Goal: Transaction & Acquisition: Book appointment/travel/reservation

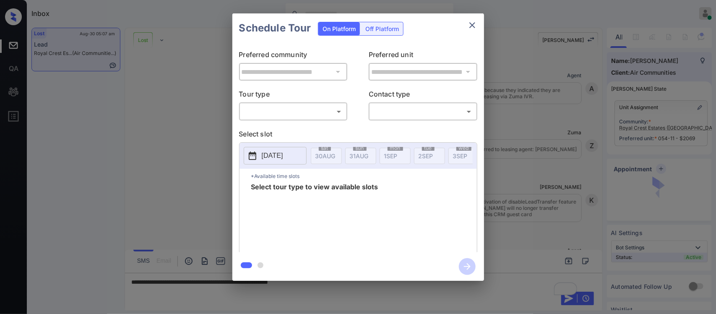
scroll to position [3796, 0]
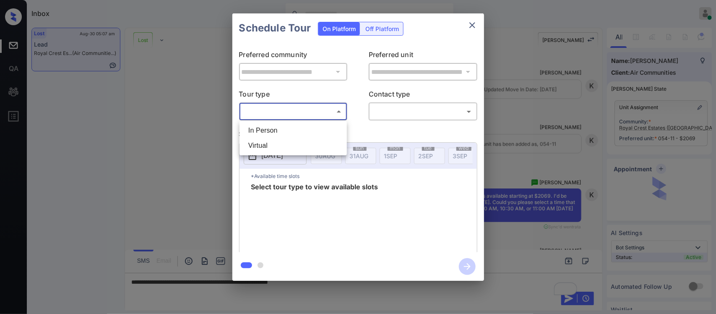
click at [316, 112] on body "Inbox Almas Zainab Online Set yourself offline Set yourself on break Profile Sw…" at bounding box center [358, 157] width 716 height 314
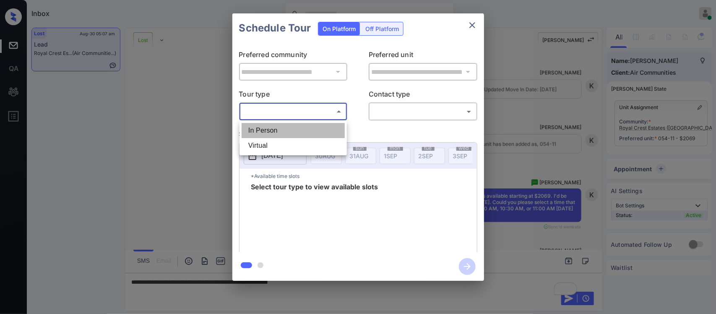
click at [306, 133] on li "In Person" at bounding box center [293, 130] width 103 height 15
type input "********"
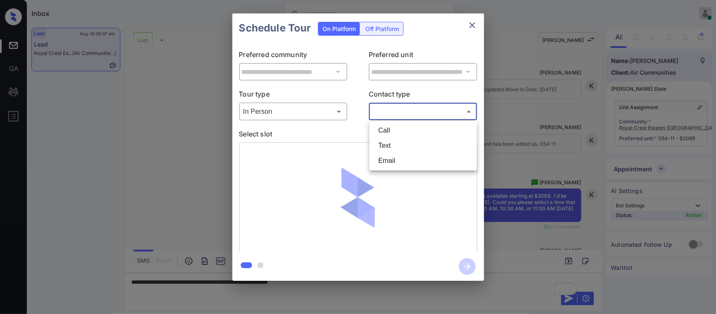
click at [381, 112] on body "Inbox Almas Zainab Online Set yourself offline Set yourself on break Profile Sw…" at bounding box center [358, 157] width 716 height 314
click at [387, 143] on li "Text" at bounding box center [423, 145] width 103 height 15
type input "****"
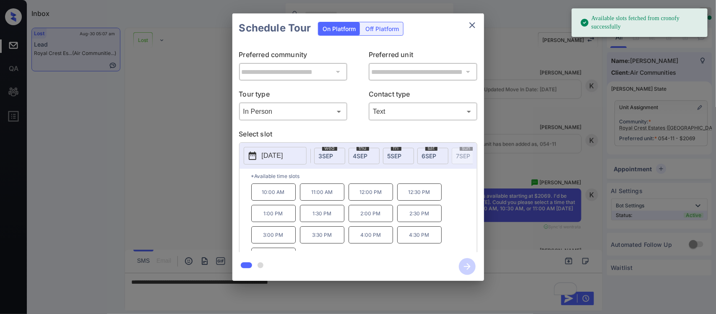
scroll to position [0, 269]
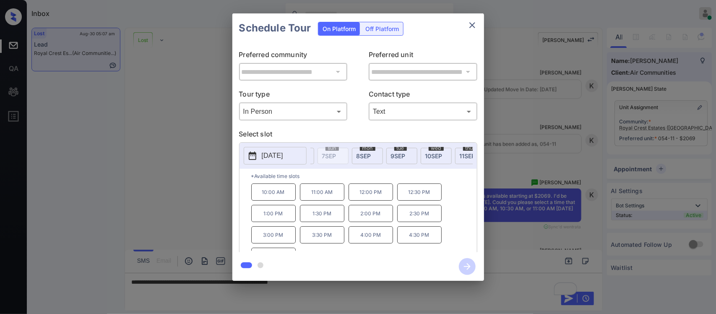
click at [399, 162] on div "tue 9 SEP" at bounding box center [402, 156] width 31 height 16
click at [278, 201] on p "10:00 AM" at bounding box center [273, 191] width 44 height 17
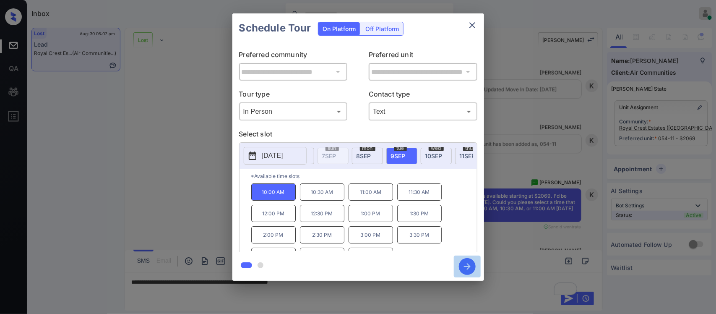
click at [463, 259] on icon "button" at bounding box center [467, 266] width 17 height 17
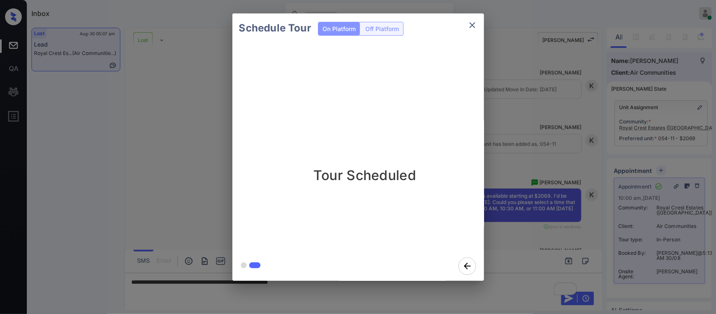
click at [537, 189] on div "Schedule Tour On Platform Off Platform Tour Scheduled" at bounding box center [358, 147] width 716 height 294
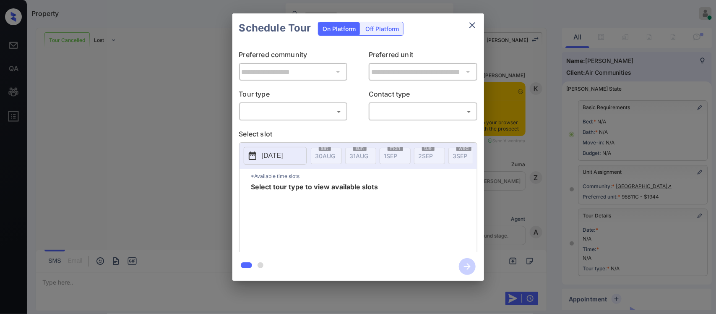
scroll to position [104, 0]
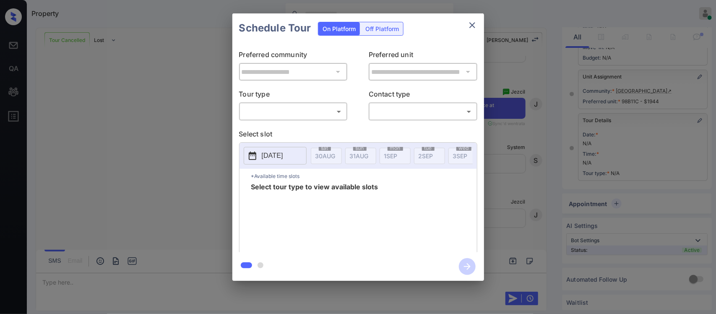
click at [299, 113] on body "Property Almas Zainab Online Set yourself offline Set yourself on break Profile…" at bounding box center [358, 157] width 716 height 314
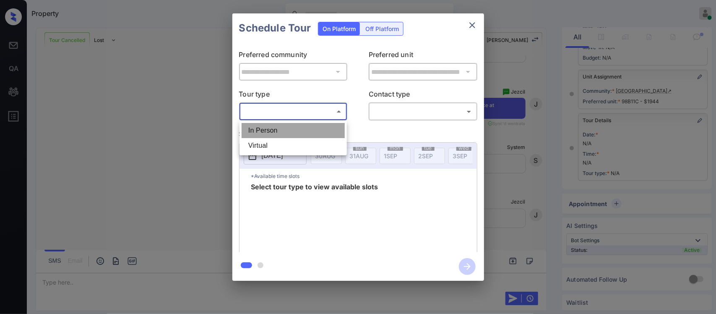
click at [295, 125] on li "In Person" at bounding box center [293, 130] width 103 height 15
type input "********"
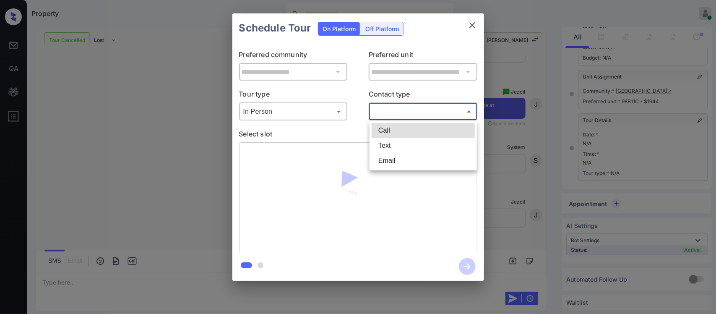
click at [394, 112] on body "Property Almas Zainab Online Set yourself offline Set yourself on break Profile…" at bounding box center [358, 157] width 716 height 314
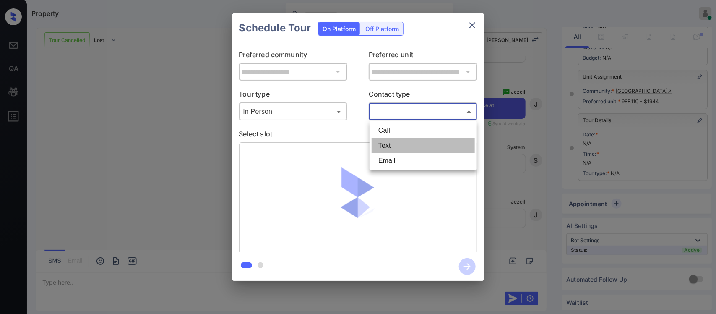
click at [392, 145] on li "Text" at bounding box center [423, 145] width 103 height 15
type input "****"
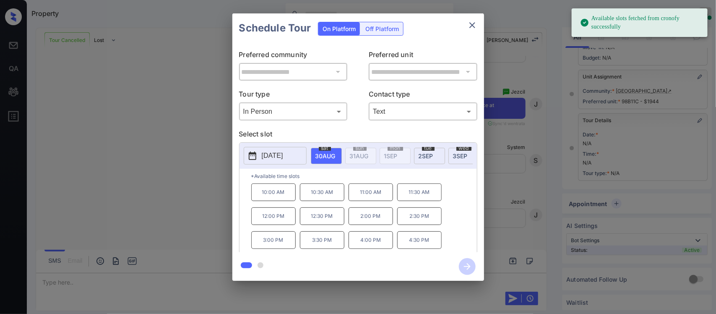
click at [263, 194] on p "10:00 AM" at bounding box center [273, 192] width 44 height 18
click at [475, 27] on icon "close" at bounding box center [473, 25] width 10 height 10
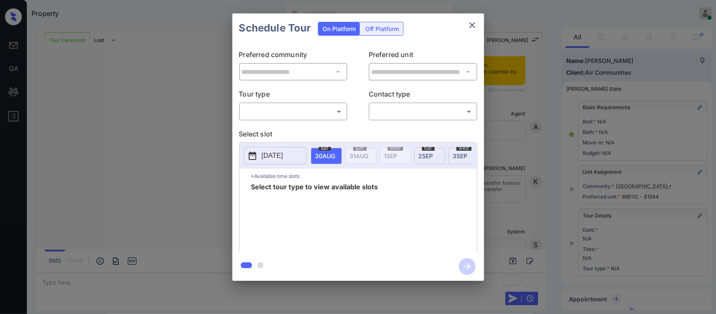
scroll to position [104, 0]
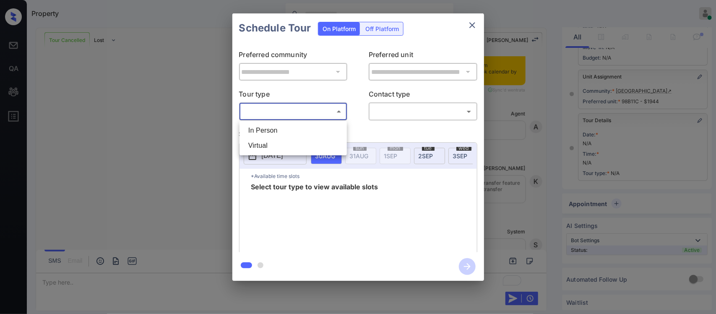
click at [279, 116] on body "Property Almas Zainab Online Set yourself offline Set yourself on break Profile…" at bounding box center [358, 157] width 716 height 314
click at [279, 127] on li "In Person" at bounding box center [293, 130] width 103 height 15
type input "********"
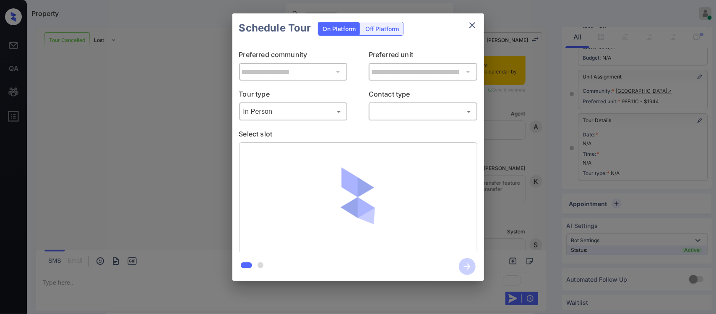
drag, startPoint x: 418, startPoint y: 103, endPoint x: 416, endPoint y: 109, distance: 6.5
click at [416, 109] on div "​ ​" at bounding box center [423, 111] width 109 height 18
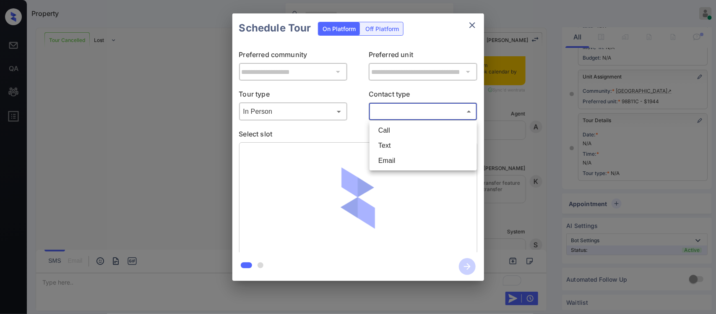
click at [416, 109] on body "Property Almas Zainab Online Set yourself offline Set yourself on break Profile…" at bounding box center [358, 157] width 716 height 314
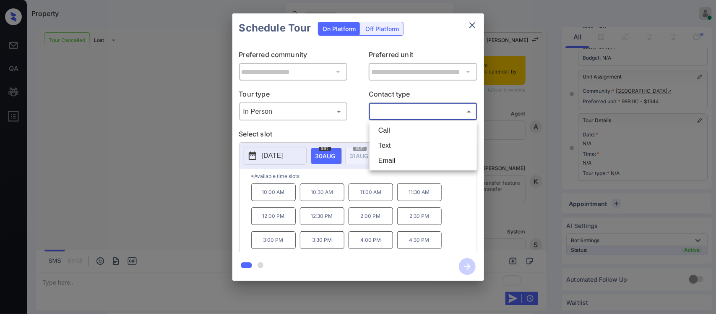
click at [407, 139] on ul "Call Text Email" at bounding box center [423, 146] width 107 height 50
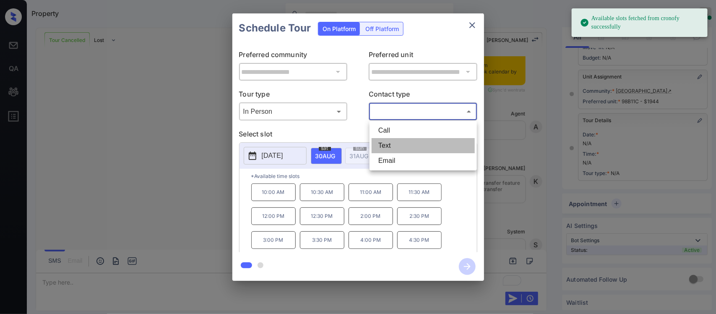
click at [407, 139] on li "Text" at bounding box center [423, 145] width 103 height 15
type input "****"
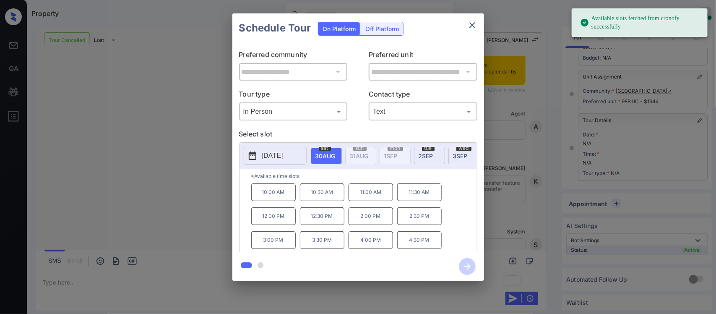
click at [278, 183] on p "*Available time slots" at bounding box center [364, 176] width 226 height 15
click at [278, 192] on p "10:00 AM" at bounding box center [273, 192] width 44 height 18
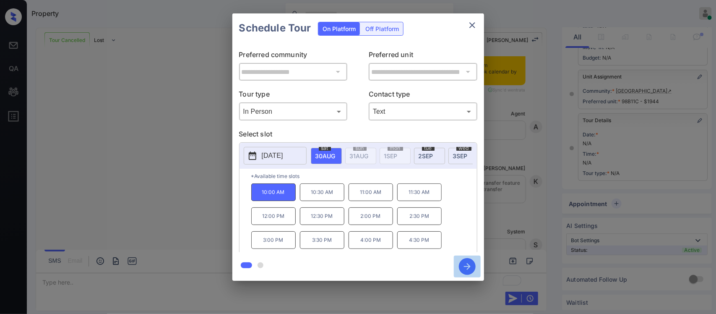
click at [466, 259] on icon "button" at bounding box center [467, 266] width 17 height 17
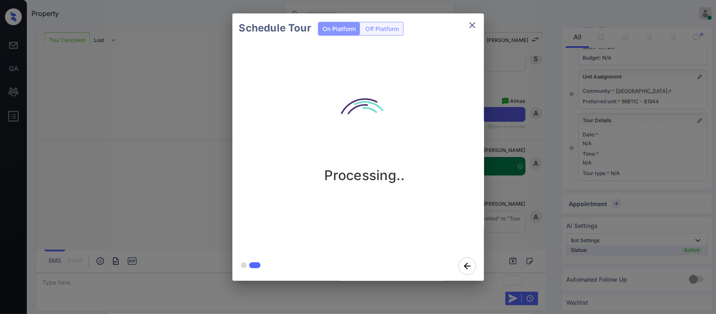
scroll to position [10050, 0]
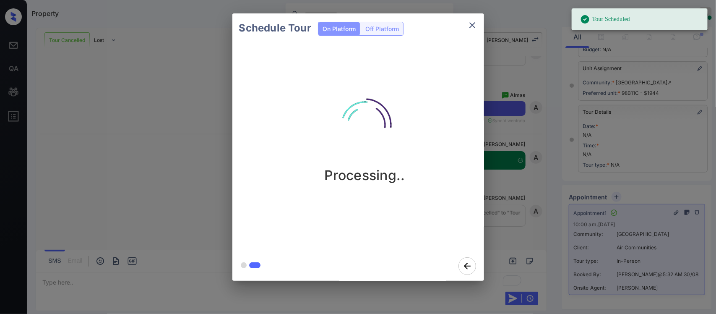
click at [554, 102] on div "Schedule Tour On Platform Off Platform Processing.." at bounding box center [358, 147] width 716 height 294
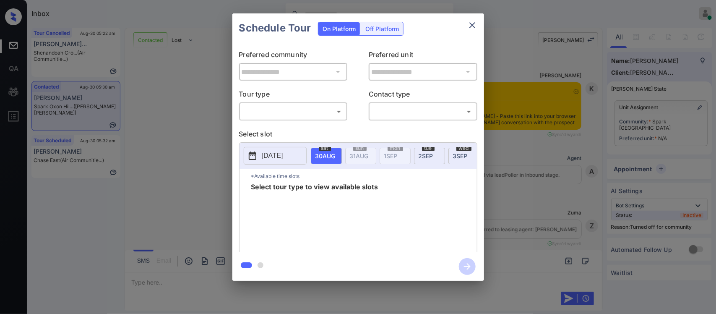
scroll to position [43, 0]
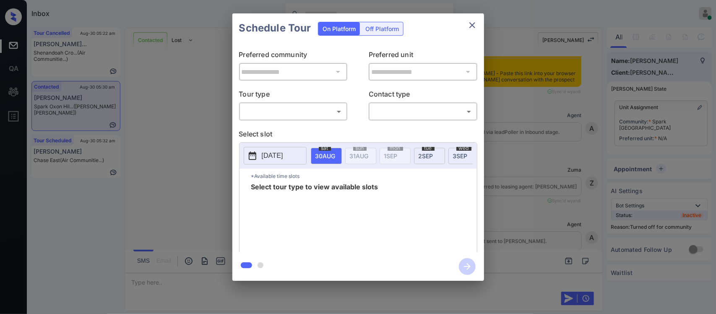
click at [334, 107] on body "Inbox [PERSON_NAME] Online Set yourself offline Set yourself on break Profile S…" at bounding box center [358, 157] width 716 height 314
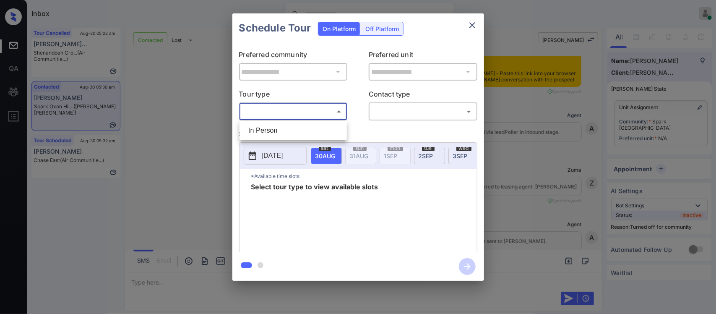
drag, startPoint x: 332, startPoint y: 122, endPoint x: 329, endPoint y: 133, distance: 11.6
click at [329, 133] on ul "In Person" at bounding box center [293, 130] width 107 height 19
click at [329, 133] on li "In Person" at bounding box center [293, 130] width 103 height 15
type input "********"
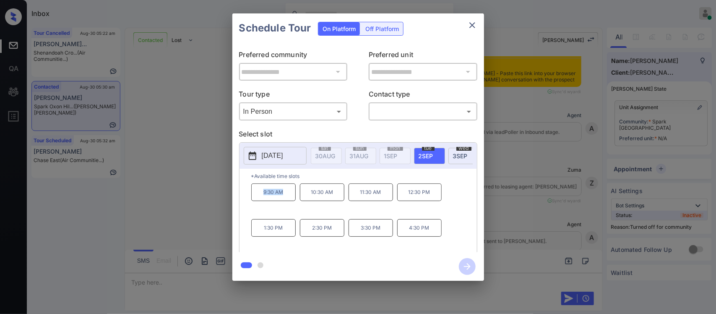
drag, startPoint x: 254, startPoint y: 196, endPoint x: 285, endPoint y: 200, distance: 31.3
click at [285, 200] on p "9:30 AM" at bounding box center [273, 192] width 44 height 18
copy p "9:30 AM"
click at [513, 209] on div "**********" at bounding box center [358, 147] width 716 height 294
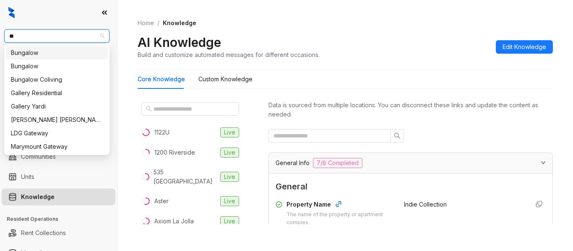
type input "***"
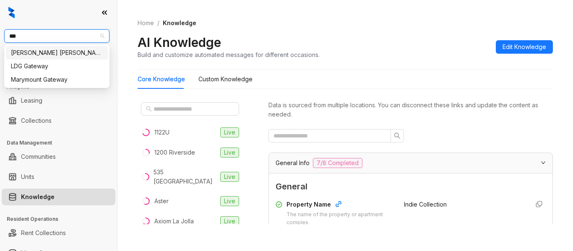
click at [63, 54] on div "[PERSON_NAME] [PERSON_NAME]" at bounding box center [57, 52] width 92 height 9
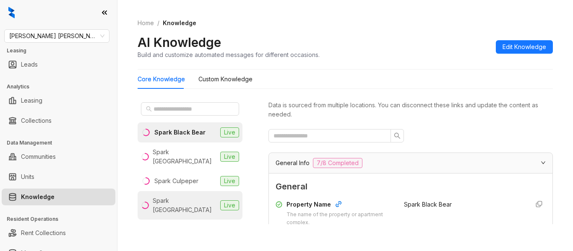
click at [183, 197] on div "Spark [GEOGRAPHIC_DATA]" at bounding box center [185, 205] width 64 height 18
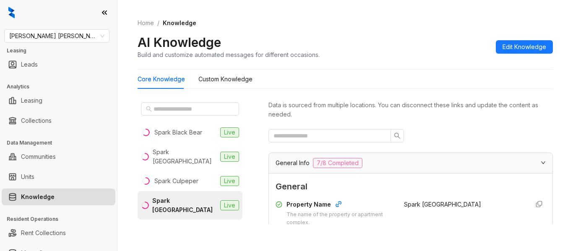
scroll to position [110, 0]
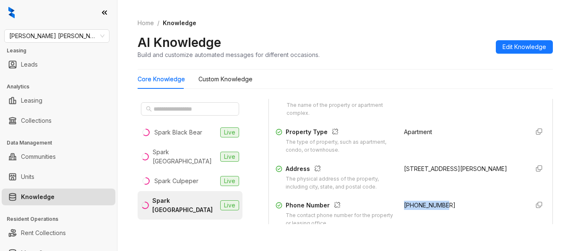
drag, startPoint x: 440, startPoint y: 205, endPoint x: 394, endPoint y: 210, distance: 45.6
click at [404, 210] on div "[PHONE_NUMBER]" at bounding box center [463, 214] width 118 height 27
copy span "[PHONE_NUMBER]"
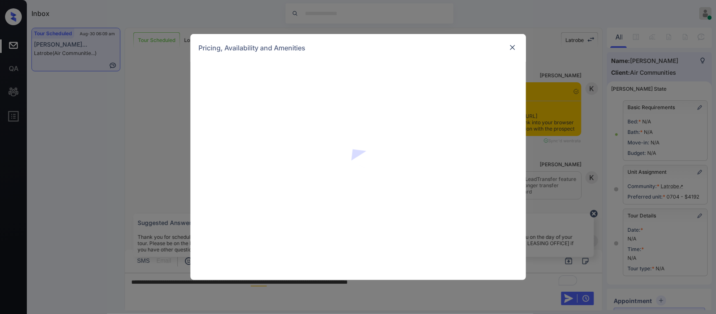
scroll to position [2248, 0]
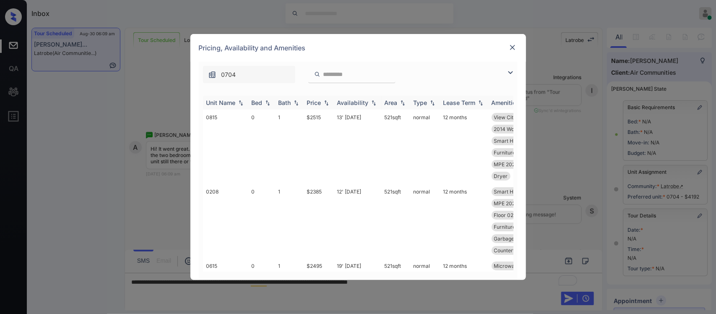
click at [324, 101] on img at bounding box center [326, 103] width 8 height 6
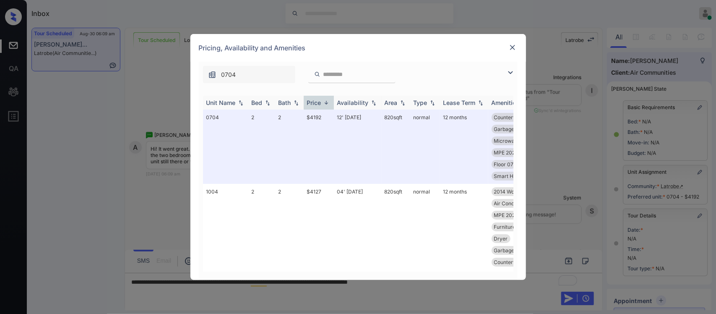
click at [324, 101] on img at bounding box center [326, 102] width 8 height 6
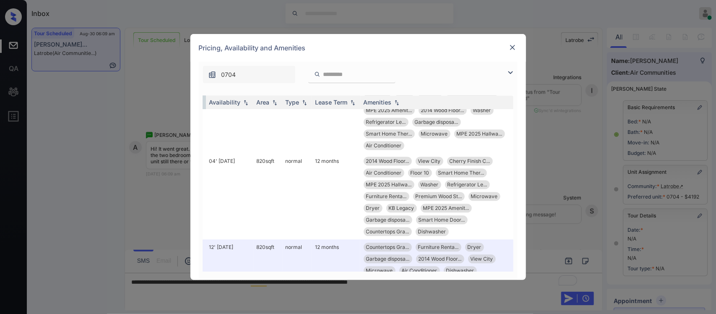
scroll to position [788, 135]
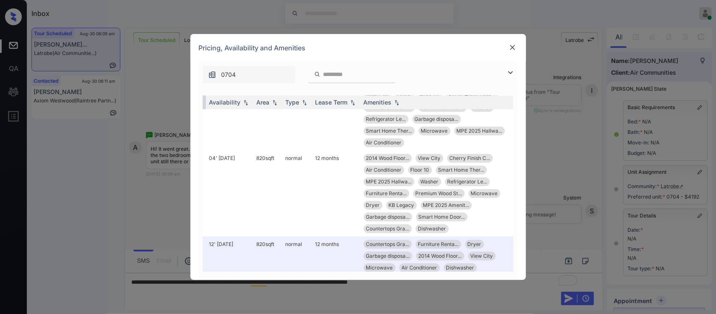
click at [515, 49] on img at bounding box center [513, 47] width 8 height 8
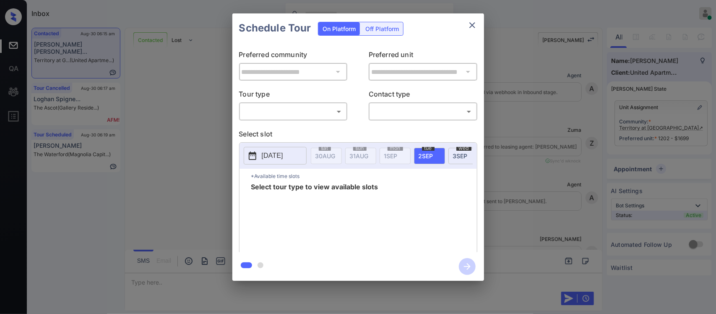
scroll to position [1941, 0]
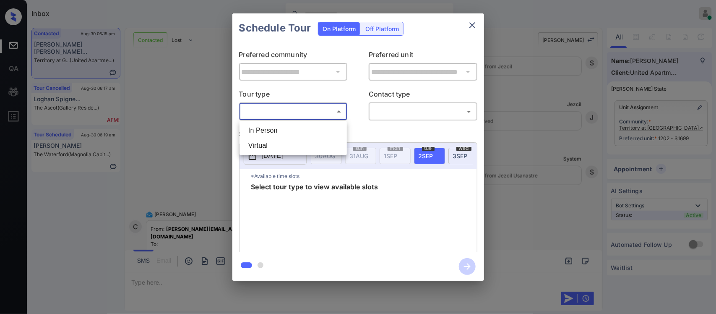
drag, startPoint x: 333, startPoint y: 110, endPoint x: 331, endPoint y: 129, distance: 19.0
click at [331, 129] on body "Inbox [PERSON_NAME] Online Set yourself offline Set yourself on break Profile S…" at bounding box center [358, 157] width 716 height 314
click at [331, 129] on li "In Person" at bounding box center [293, 130] width 103 height 15
type input "********"
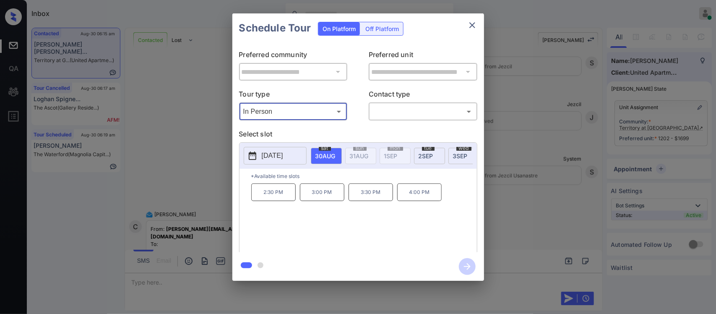
click at [281, 201] on p "2:30 PM" at bounding box center [273, 192] width 44 height 18
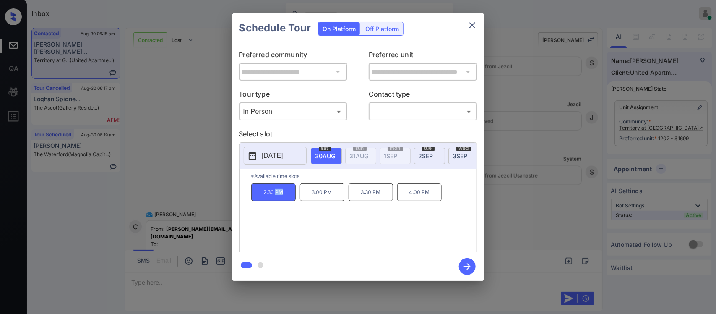
click at [281, 201] on p "2:30 PM" at bounding box center [273, 192] width 44 height 18
click at [439, 154] on div "sat 6 SEP" at bounding box center [433, 156] width 31 height 16
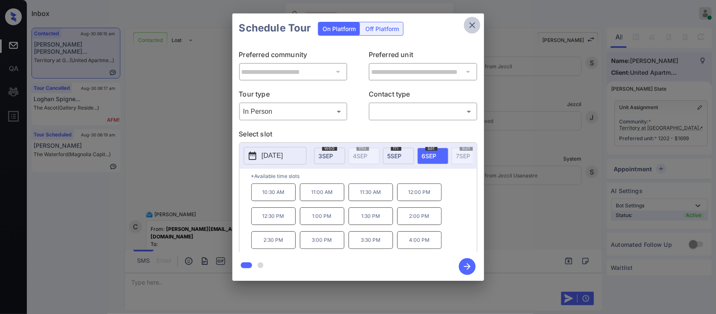
click at [466, 27] on button "close" at bounding box center [472, 25] width 17 height 17
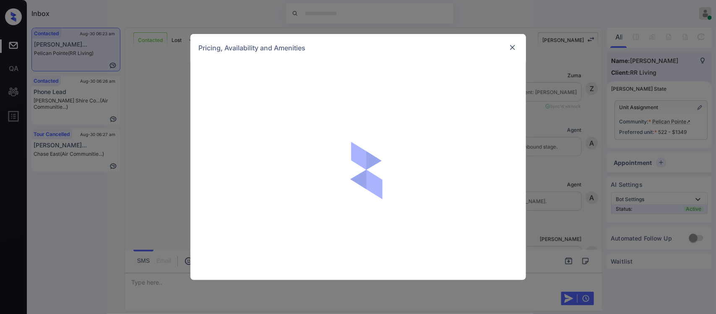
scroll to position [2170, 0]
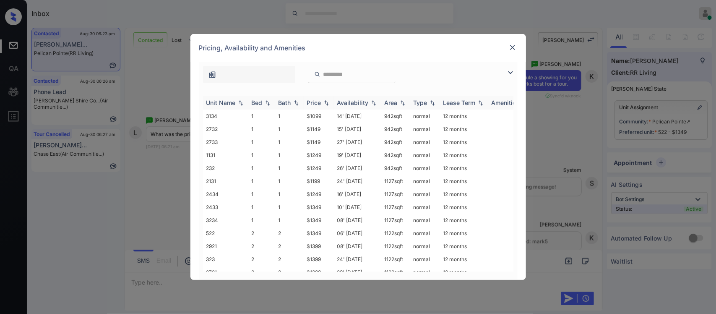
click at [321, 103] on div "Price" at bounding box center [314, 102] width 14 height 7
click at [320, 230] on td "$1349" at bounding box center [319, 233] width 30 height 13
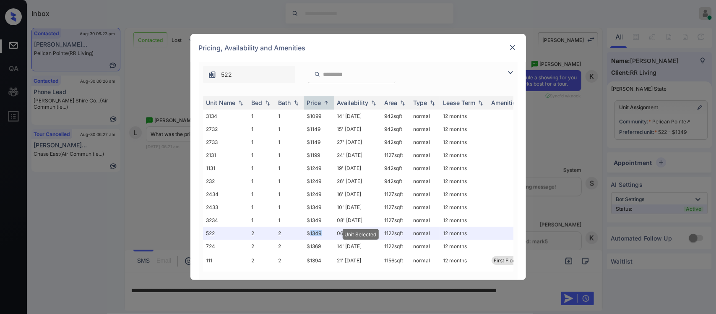
click at [515, 49] on img at bounding box center [513, 47] width 8 height 8
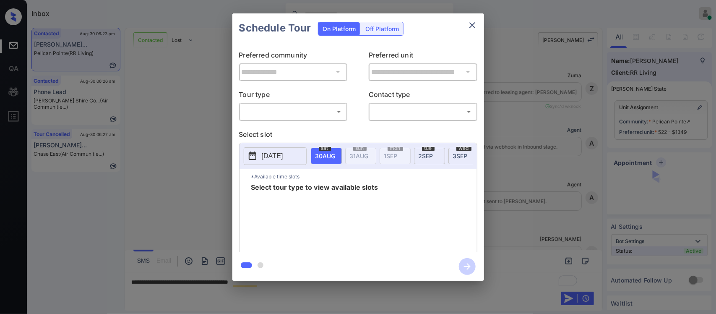
click at [345, 112] on body "Inbox Almas Zainab Online Set yourself offline Set yourself on break Profile Sw…" at bounding box center [358, 157] width 716 height 314
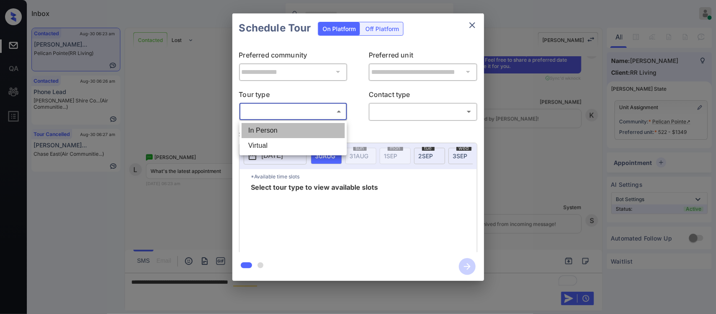
click at [334, 129] on li "In Person" at bounding box center [293, 130] width 103 height 15
type input "********"
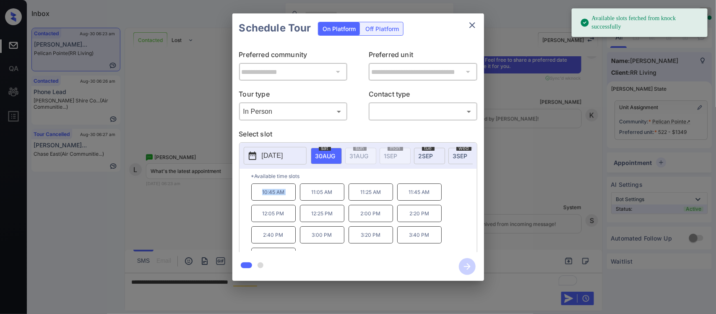
drag, startPoint x: 248, startPoint y: 204, endPoint x: 299, endPoint y: 204, distance: 50.8
click at [299, 204] on div "*Available time slots 10:45 AM 11:05 AM 11:25 AM 11:45 AM 12:05 PM 12:25 PM 2:0…" at bounding box center [359, 212] width 238 height 86
copy p "10:45 AM"
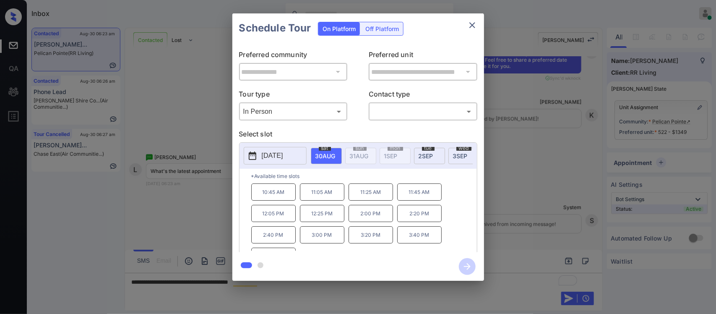
click at [542, 232] on div "**********" at bounding box center [358, 147] width 716 height 294
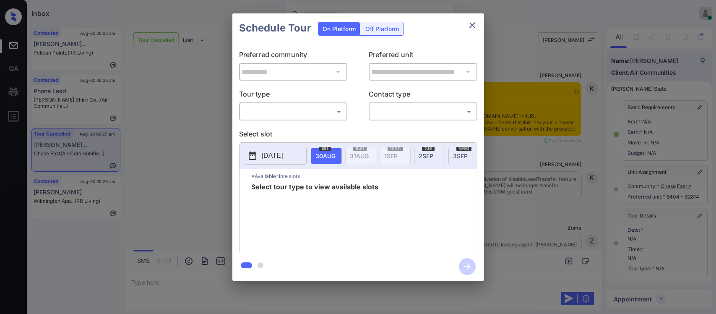
click at [319, 115] on div "**********" at bounding box center [358, 147] width 252 height 209
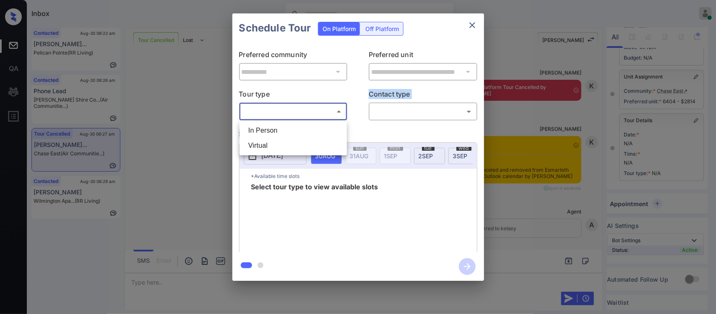
click at [319, 115] on body "Inbox Almas Zainab Online Set yourself offline Set yourself on break Profile Sw…" at bounding box center [358, 157] width 716 height 314
click at [316, 123] on li "In Person" at bounding box center [293, 130] width 103 height 15
type input "********"
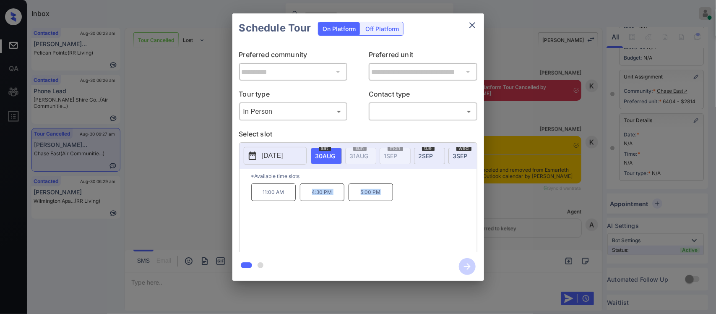
drag, startPoint x: 297, startPoint y: 204, endPoint x: 387, endPoint y: 204, distance: 89.8
click at [387, 204] on div "11:00 AM 4:30 PM 5:00 PM" at bounding box center [364, 216] width 226 height 67
copy div "4:30 PM 5:00 PM"
click at [530, 226] on div "**********" at bounding box center [358, 147] width 716 height 294
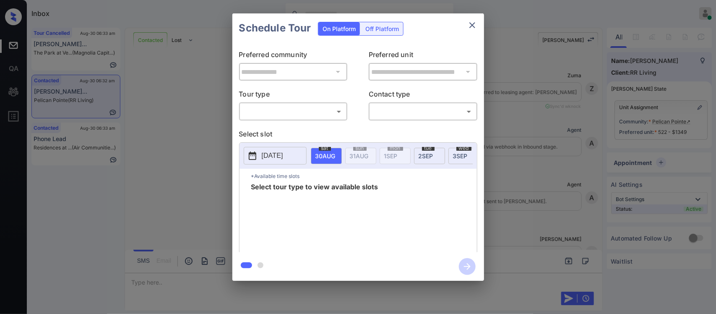
click at [284, 116] on body "Inbox Almas Zainab Online Set yourself offline Set yourself on break Profile Sw…" at bounding box center [358, 157] width 716 height 314
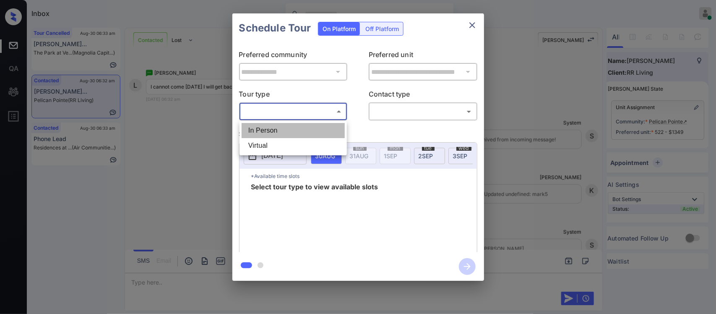
click at [284, 127] on li "In Person" at bounding box center [293, 130] width 103 height 15
type input "********"
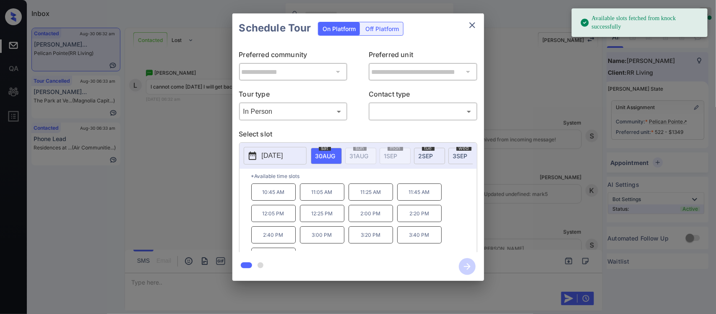
scroll to position [0, 134]
click at [197, 149] on span "sat" at bounding box center [191, 148] width 12 height 5
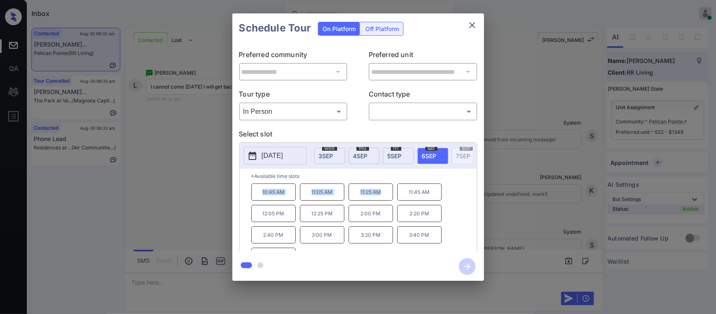
drag, startPoint x: 263, startPoint y: 197, endPoint x: 380, endPoint y: 203, distance: 116.8
click at [380, 203] on div "10:45 AM 11:05 AM 11:25 AM 11:45 AM 12:05 PM 12:25 PM 2:00 PM 2:20 PM 2:40 PM 3…" at bounding box center [364, 216] width 226 height 67
copy div "10:45 AM 11:05 AM 11:25 AM"
click at [542, 217] on div "**********" at bounding box center [358, 147] width 716 height 294
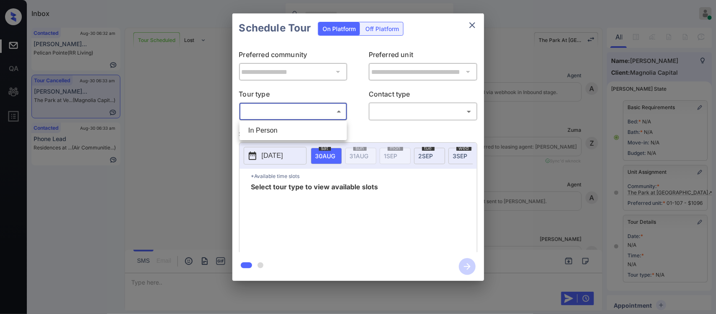
click at [318, 115] on body "Inbox [PERSON_NAME] Online Set yourself offline Set yourself on break Profile S…" at bounding box center [358, 157] width 716 height 314
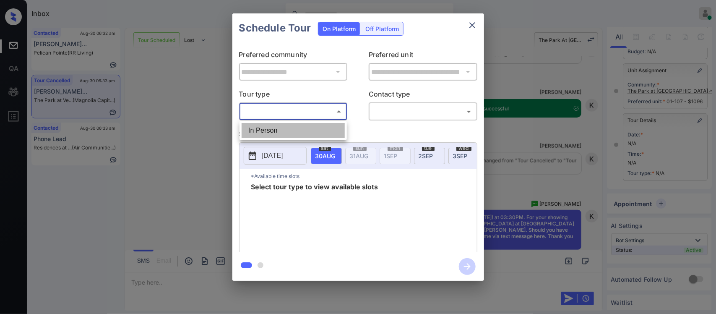
click at [318, 126] on li "In Person" at bounding box center [293, 130] width 103 height 15
type input "********"
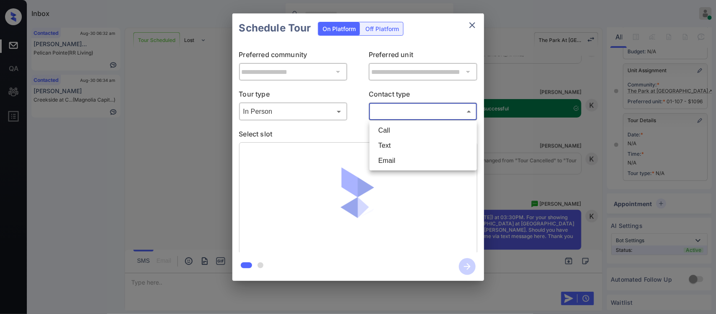
click at [418, 113] on body "Inbox Almas Zainab Online Set yourself offline Set yourself on break Profile Sw…" at bounding box center [358, 157] width 716 height 314
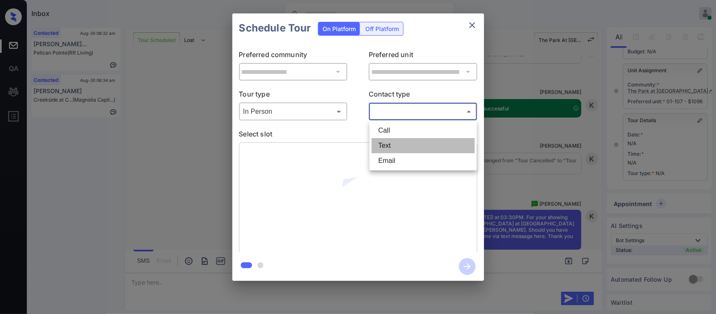
click at [397, 144] on li "Text" at bounding box center [423, 145] width 103 height 15
type input "****"
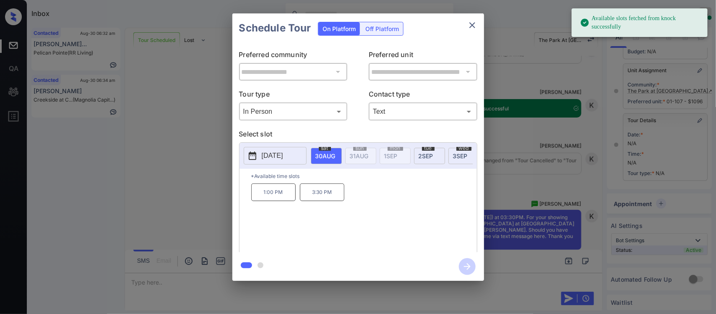
click at [276, 193] on p "1:00 PM" at bounding box center [273, 192] width 44 height 18
click at [468, 262] on icon "button" at bounding box center [467, 266] width 17 height 17
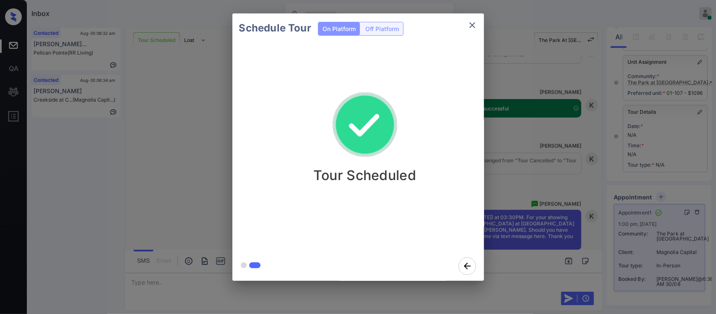
click at [592, 214] on div "Schedule Tour On Platform Off Platform Tour Scheduled" at bounding box center [358, 147] width 716 height 294
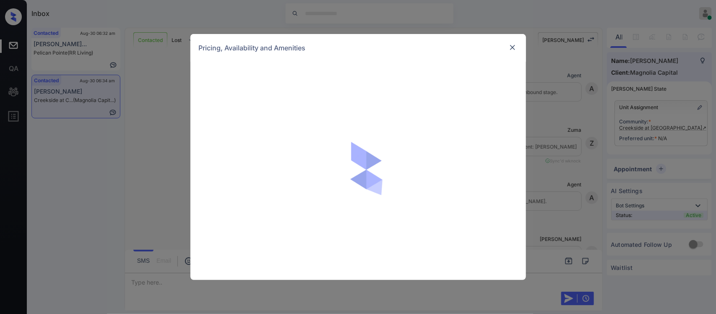
scroll to position [30, 0]
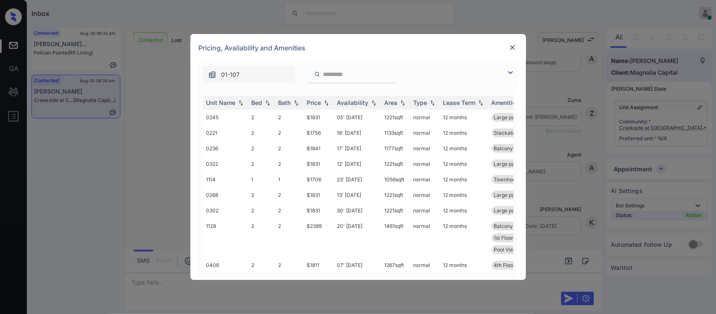
click at [315, 104] on div "Price" at bounding box center [314, 102] width 14 height 7
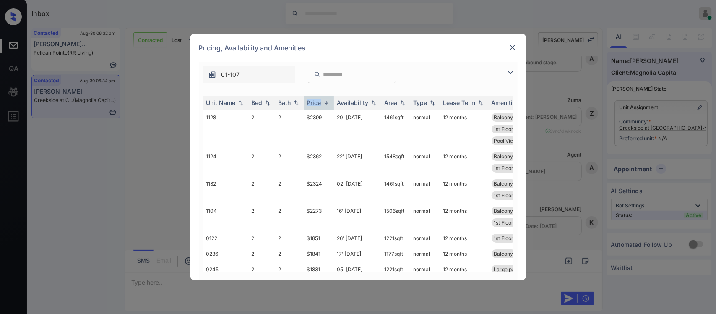
click at [315, 104] on div "Price" at bounding box center [314, 102] width 14 height 7
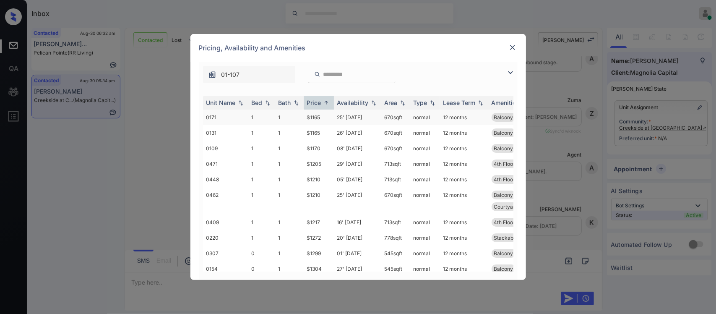
click at [324, 120] on td "$1165" at bounding box center [319, 118] width 30 height 16
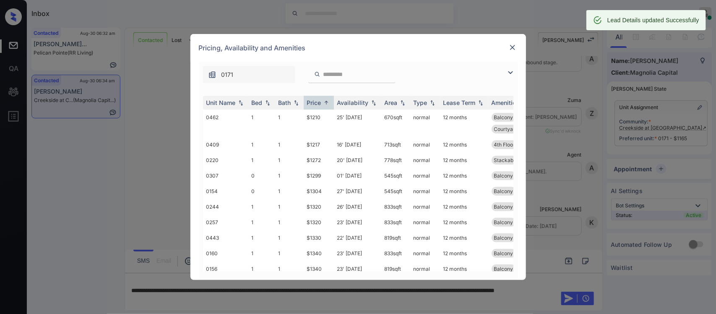
scroll to position [89, 0]
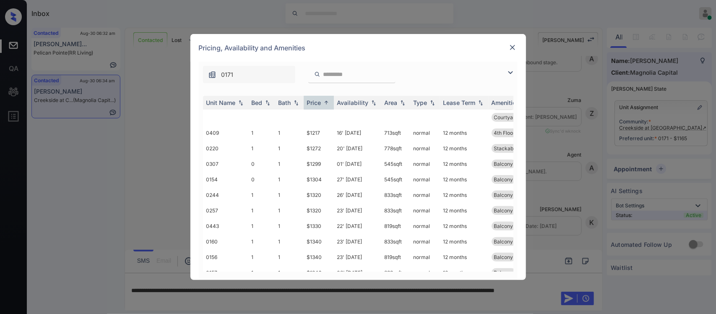
click at [512, 49] on img at bounding box center [513, 47] width 8 height 8
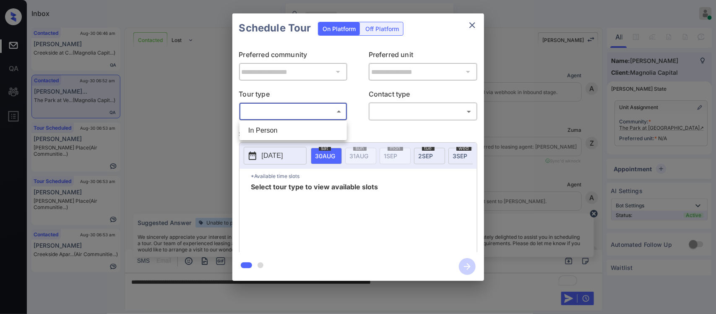
scroll to position [1399, 0]
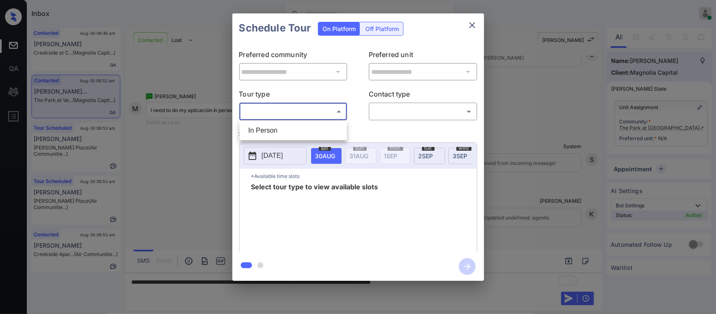
click at [485, 49] on div at bounding box center [358, 157] width 716 height 314
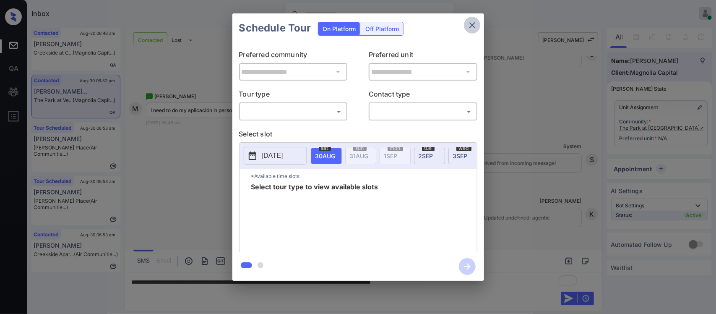
click at [470, 26] on icon "close" at bounding box center [473, 25] width 10 height 10
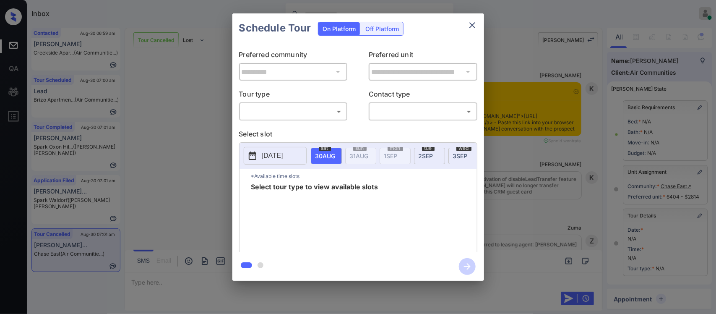
scroll to position [104, 0]
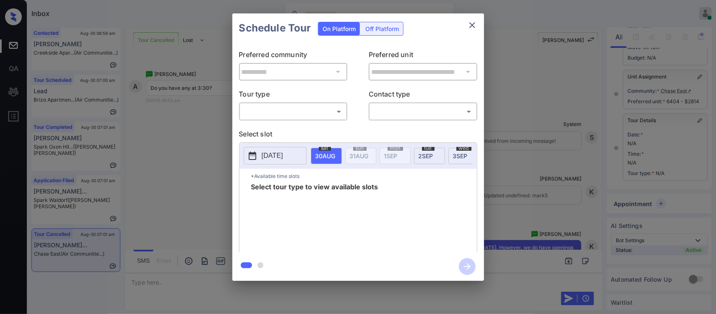
click at [290, 112] on body "Inbox Almas Zainab Online Set yourself offline Set yourself on break Profile Sw…" at bounding box center [358, 157] width 716 height 314
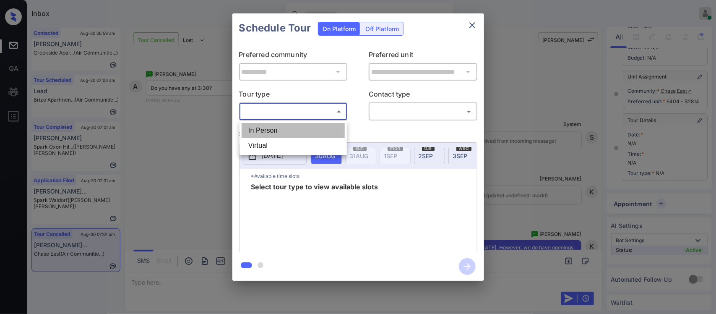
click at [286, 133] on li "In Person" at bounding box center [293, 130] width 103 height 15
type input "********"
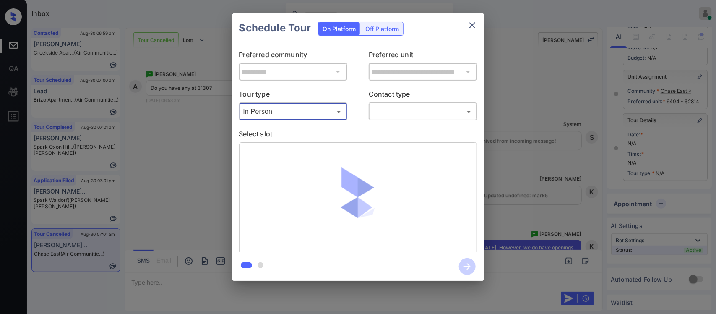
click at [410, 110] on body "Inbox Almas Zainab Online Set yourself offline Set yourself on break Profile Sw…" at bounding box center [358, 157] width 716 height 314
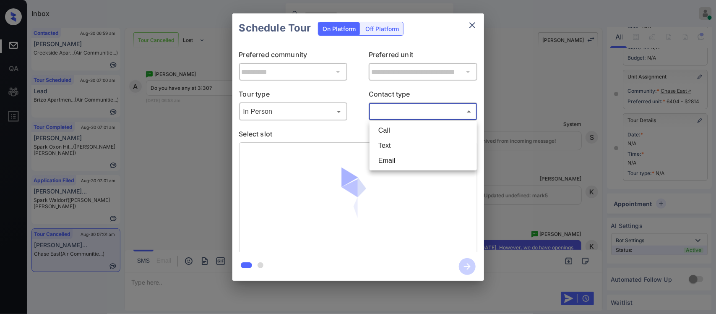
click at [403, 150] on li "Text" at bounding box center [423, 145] width 103 height 15
type input "****"
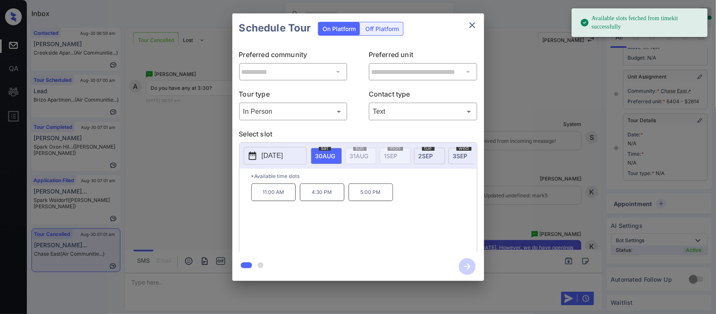
click at [336, 201] on p "4:30 PM" at bounding box center [322, 192] width 44 height 18
click at [462, 266] on icon "button" at bounding box center [467, 266] width 17 height 17
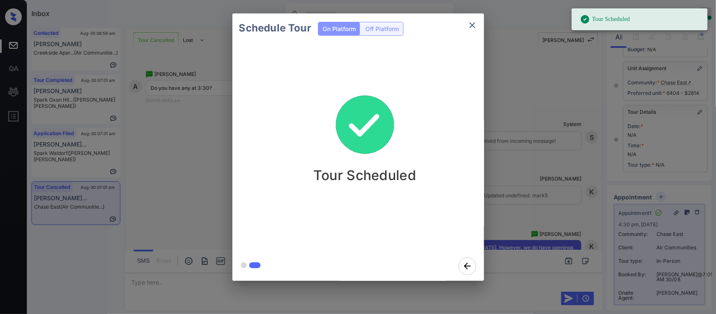
click at [563, 217] on div "Schedule Tour On Platform Off Platform Tour Scheduled" at bounding box center [358, 147] width 716 height 294
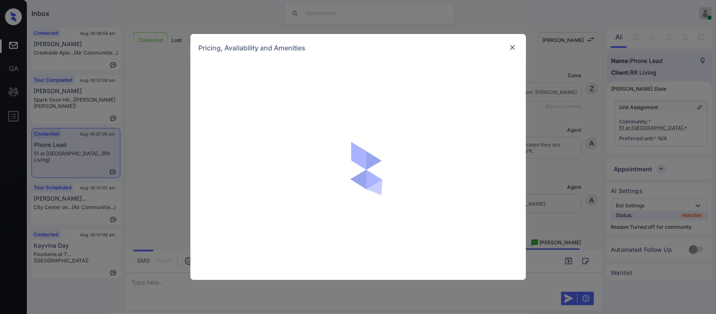
scroll to position [15, 0]
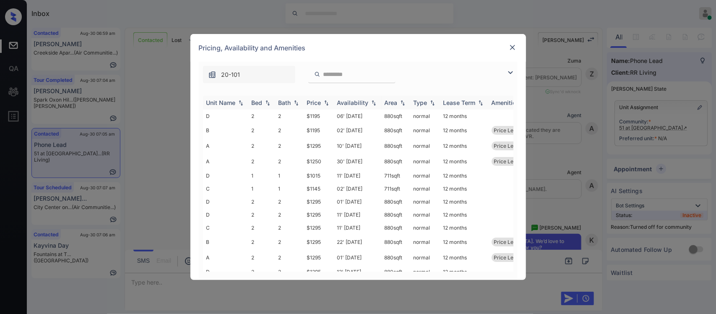
click at [329, 106] on div "Price" at bounding box center [319, 102] width 24 height 7
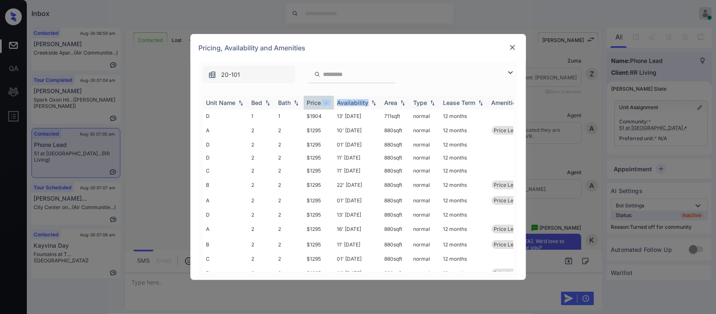
click at [329, 106] on div "Price" at bounding box center [319, 102] width 24 height 7
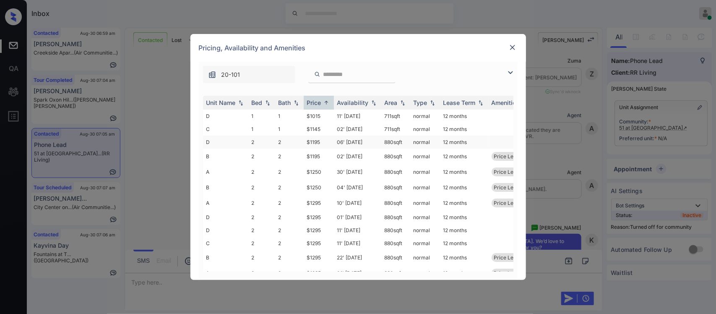
click at [323, 146] on td "$1195" at bounding box center [319, 142] width 30 height 13
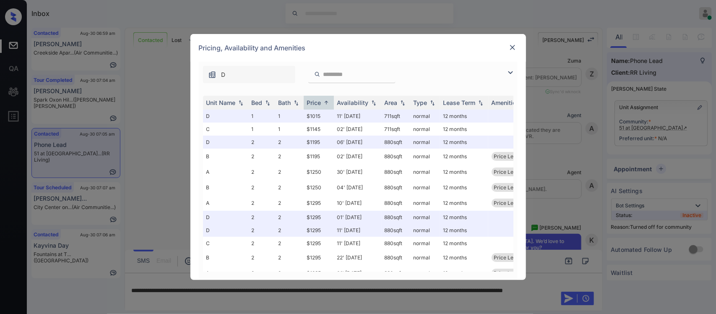
click at [507, 50] on div "Pricing, Availability and Amenities" at bounding box center [359, 48] width 336 height 28
click at [509, 50] on img at bounding box center [513, 47] width 8 height 8
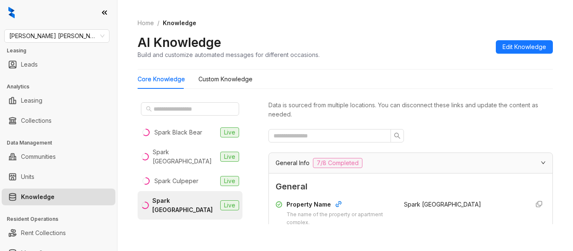
scroll to position [110, 0]
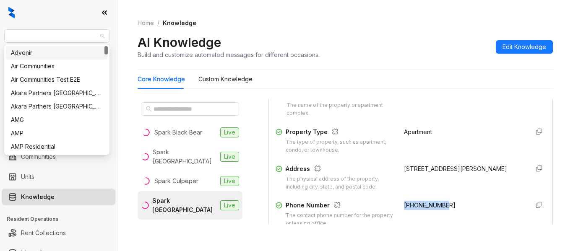
click at [67, 34] on span "[PERSON_NAME] [PERSON_NAME]" at bounding box center [56, 36] width 95 height 13
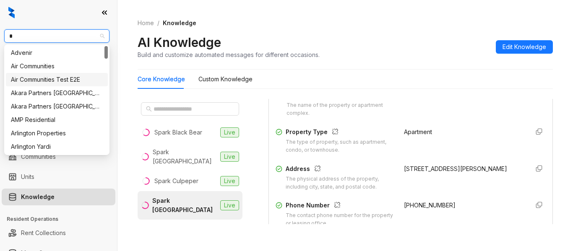
type input "*"
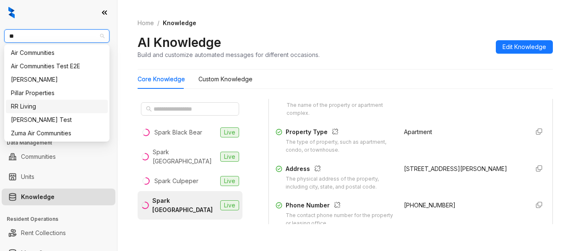
click at [47, 109] on div "RR Living" at bounding box center [57, 106] width 92 height 9
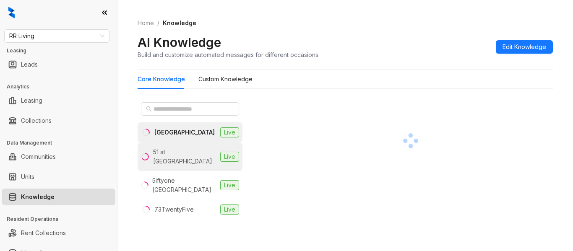
click at [187, 154] on div "51 at [GEOGRAPHIC_DATA]" at bounding box center [185, 157] width 64 height 18
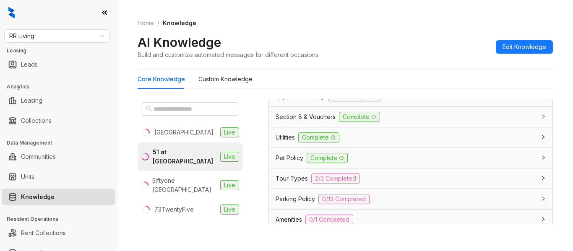
scroll to position [795, 0]
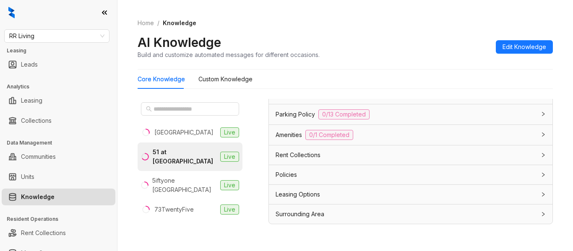
click at [316, 183] on div "Policies" at bounding box center [411, 174] width 284 height 19
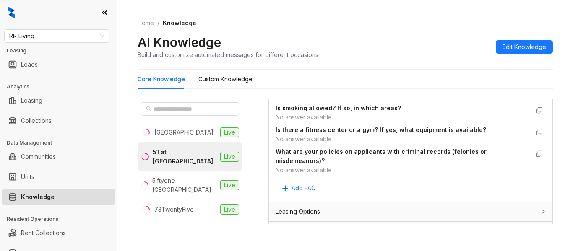
scroll to position [1159, 0]
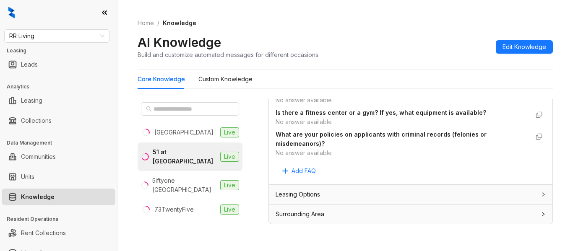
click at [449, 193] on div "Leasing Options" at bounding box center [406, 194] width 260 height 9
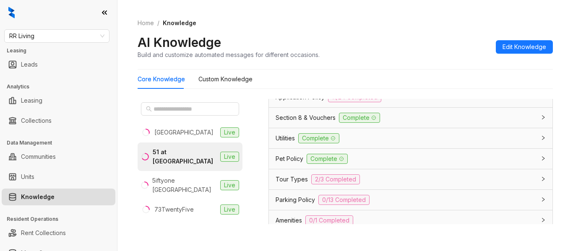
scroll to position [671, 0]
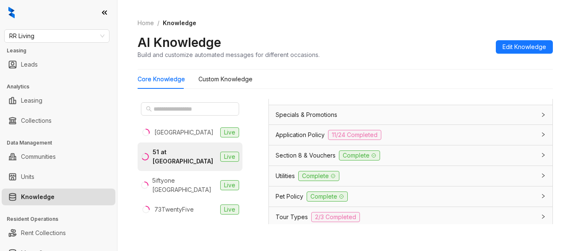
click at [394, 131] on div "Application Policy 11/24 Completed" at bounding box center [406, 135] width 260 height 10
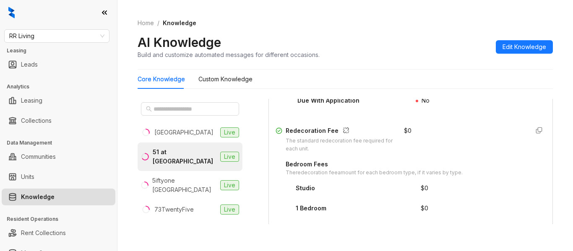
scroll to position [1329, 0]
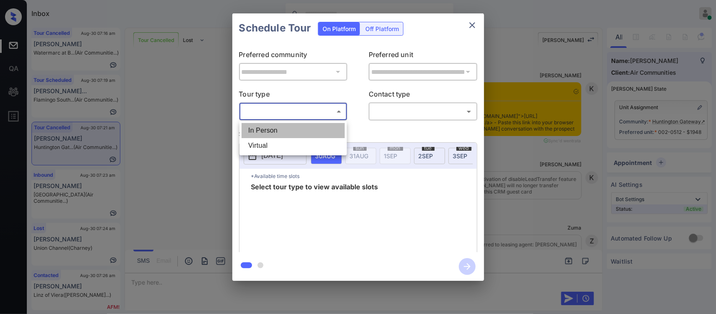
scroll to position [3354, 0]
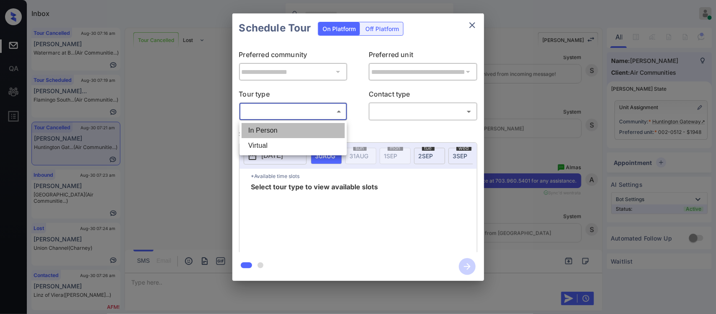
click at [291, 127] on li "In Person" at bounding box center [293, 130] width 103 height 15
type input "********"
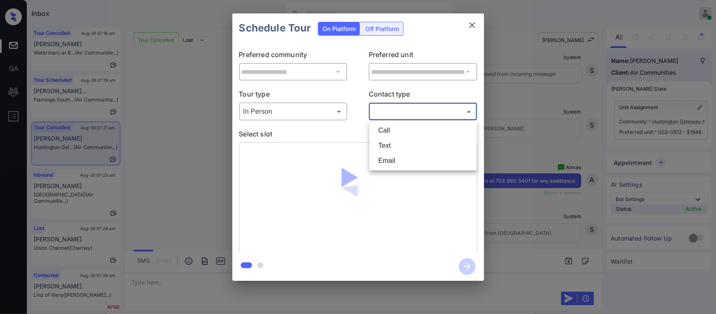
click at [425, 110] on body "Inbox [PERSON_NAME] Online Set yourself offline Set yourself on break Profile S…" at bounding box center [358, 157] width 716 height 314
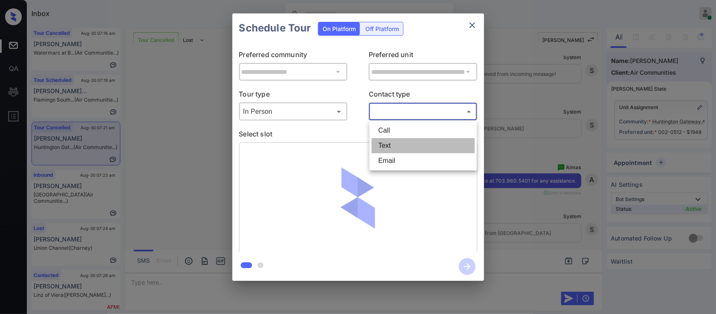
click at [411, 143] on li "Text" at bounding box center [423, 145] width 103 height 15
type input "****"
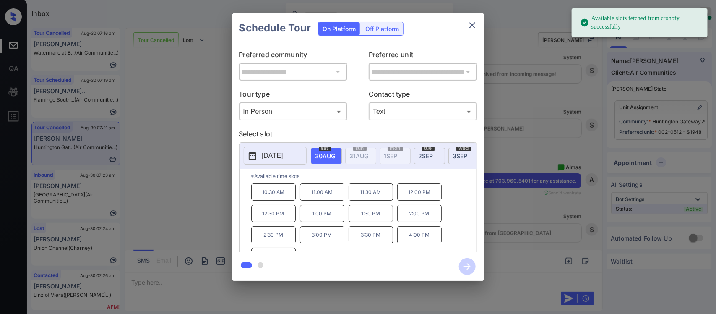
click at [324, 200] on p "11:00 AM" at bounding box center [322, 191] width 44 height 17
click at [366, 200] on p "11:30 AM" at bounding box center [371, 191] width 44 height 17
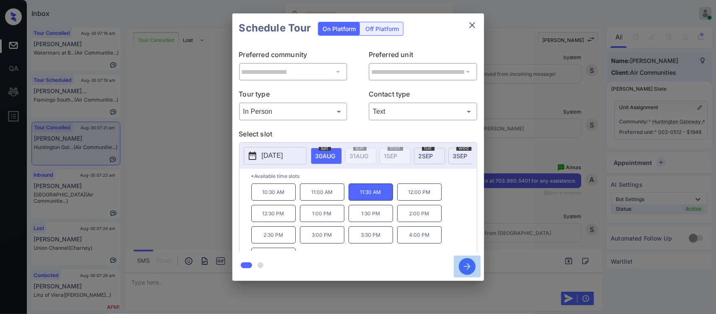
click at [468, 264] on icon "button" at bounding box center [467, 266] width 17 height 17
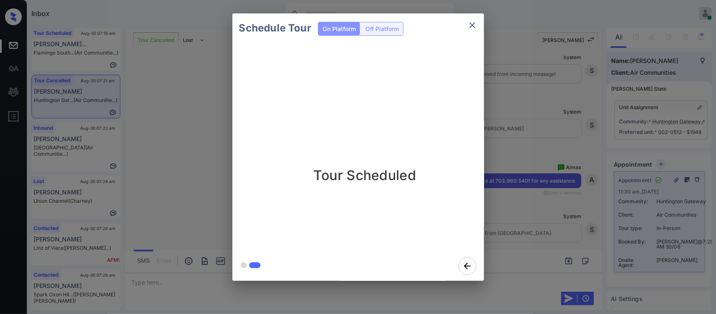
click at [588, 233] on div "Schedule Tour On Platform Off Platform Tour Scheduled" at bounding box center [358, 147] width 716 height 294
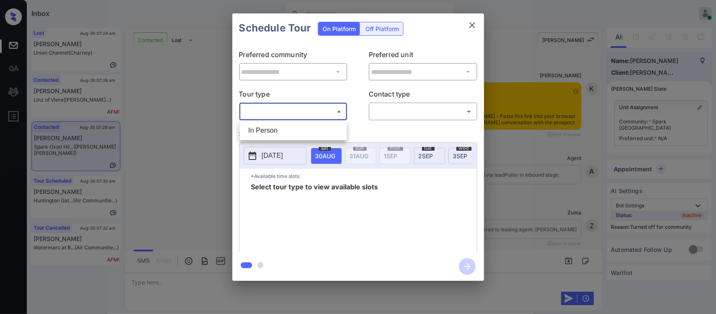
click at [307, 110] on body "Inbox Almas Zainab Online Set yourself offline Set yourself on break Profile Sw…" at bounding box center [358, 157] width 716 height 314
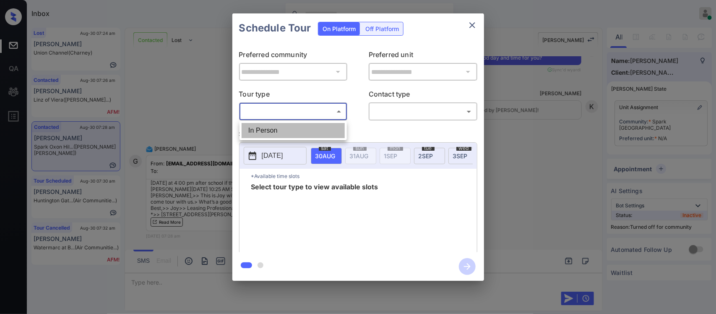
click at [299, 128] on li "In Person" at bounding box center [293, 130] width 103 height 15
type input "********"
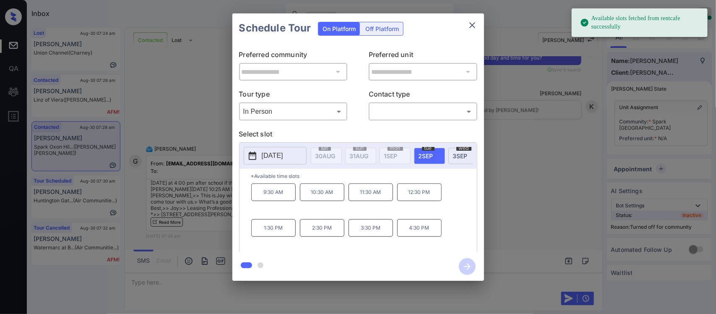
click at [457, 162] on div "wed 3 SEP" at bounding box center [464, 156] width 31 height 16
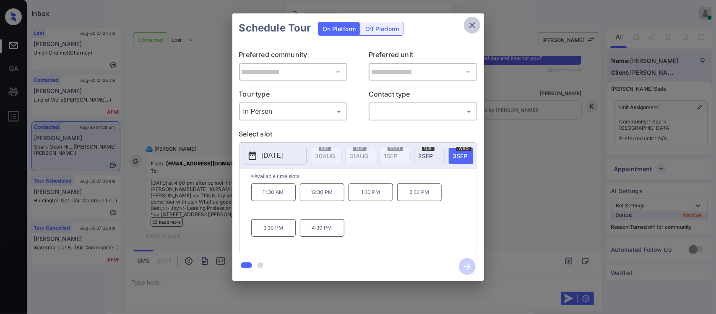
click at [474, 26] on icon "close" at bounding box center [473, 25] width 10 height 10
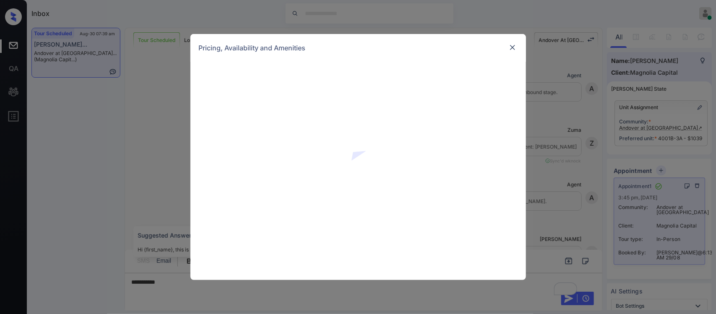
scroll to position [2572, 0]
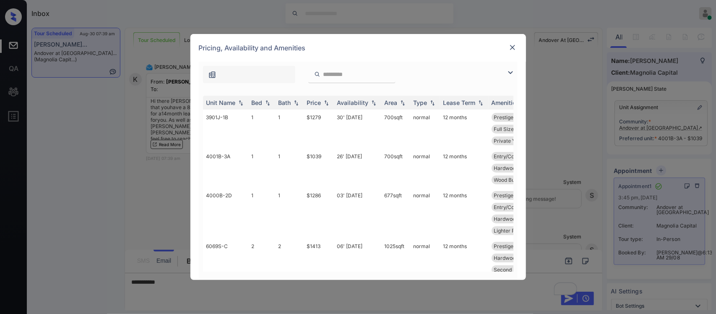
click at [309, 102] on div "Price" at bounding box center [314, 102] width 14 height 7
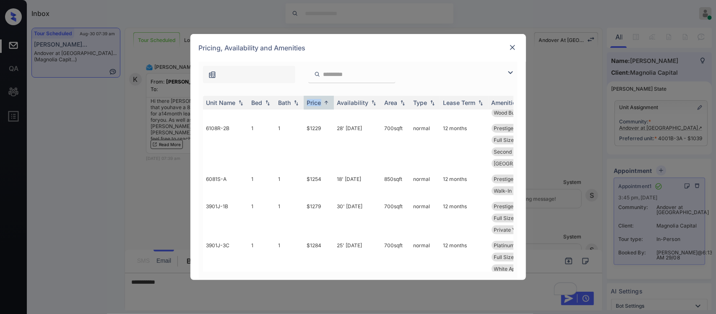
scroll to position [123, 0]
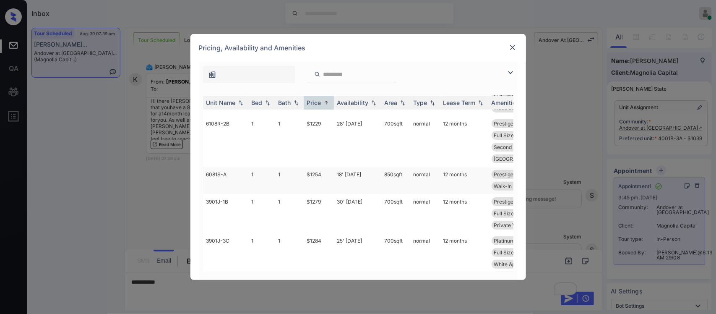
click at [410, 194] on td "normal" at bounding box center [425, 180] width 30 height 27
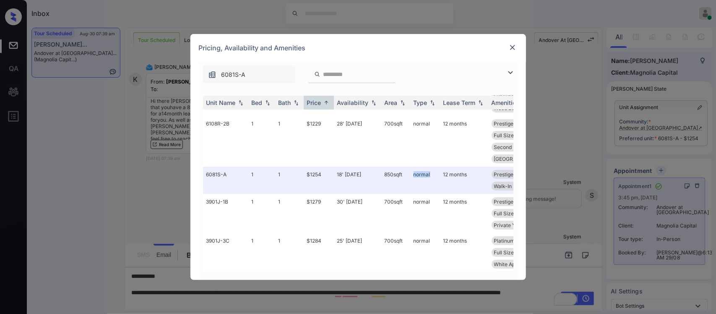
click at [515, 50] on img at bounding box center [513, 47] width 8 height 8
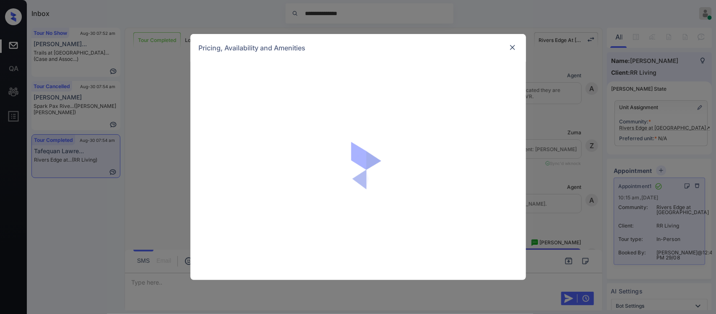
scroll to position [14, 0]
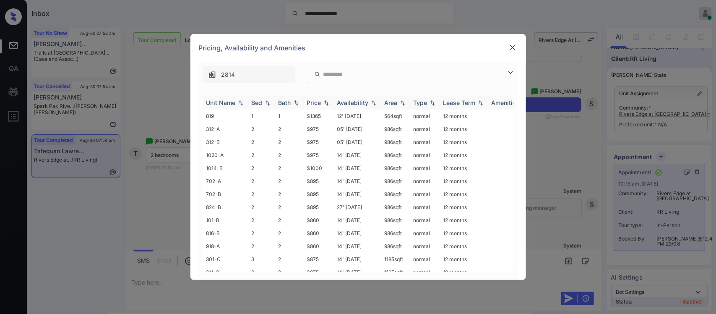
click at [324, 101] on img at bounding box center [326, 103] width 8 height 6
click at [324, 101] on img at bounding box center [326, 102] width 8 height 6
click at [316, 181] on td "$860" at bounding box center [319, 181] width 30 height 13
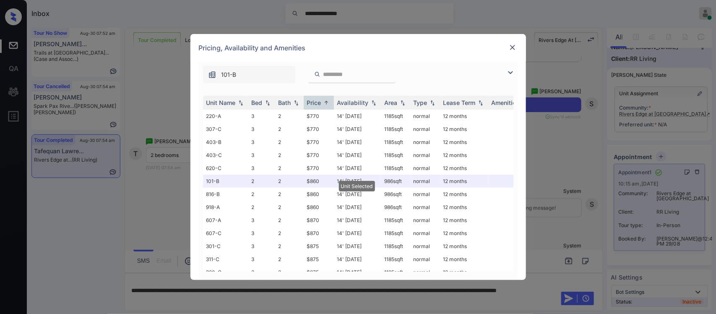
click at [510, 42] on div at bounding box center [513, 47] width 10 height 10
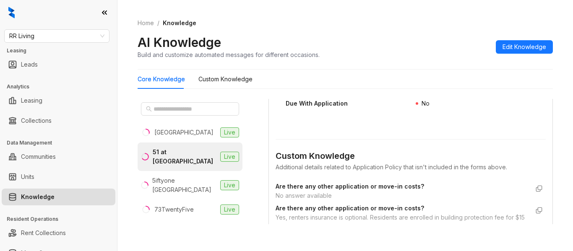
scroll to position [1612, 0]
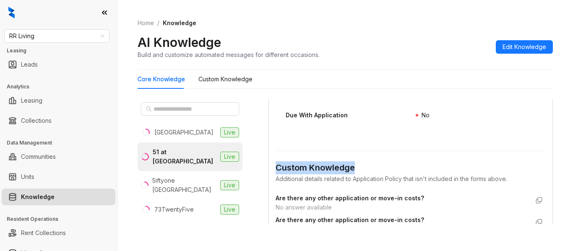
drag, startPoint x: 533, startPoint y: 165, endPoint x: 533, endPoint y: 151, distance: 14.3
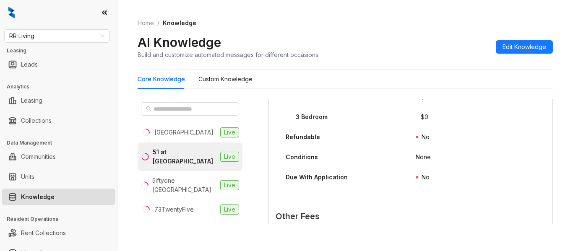
scroll to position [1174, 0]
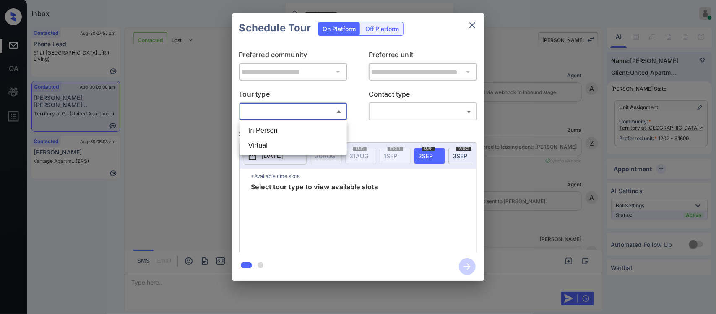
scroll to position [2465, 0]
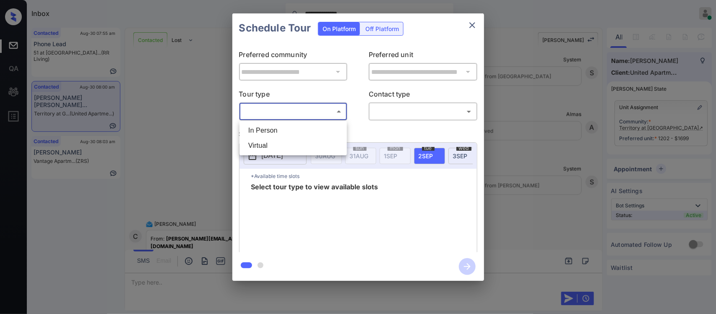
click at [321, 123] on li "In Person" at bounding box center [293, 130] width 103 height 15
type input "********"
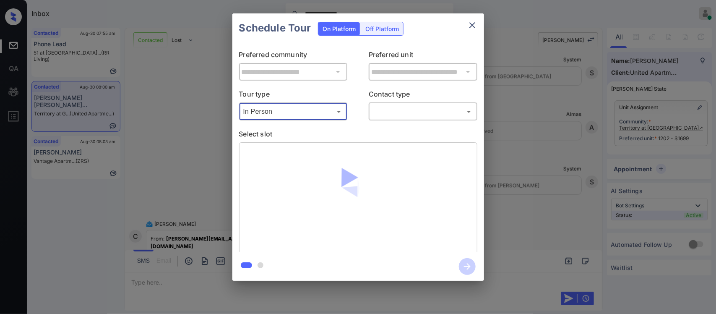
click at [410, 113] on body "**********" at bounding box center [358, 157] width 716 height 314
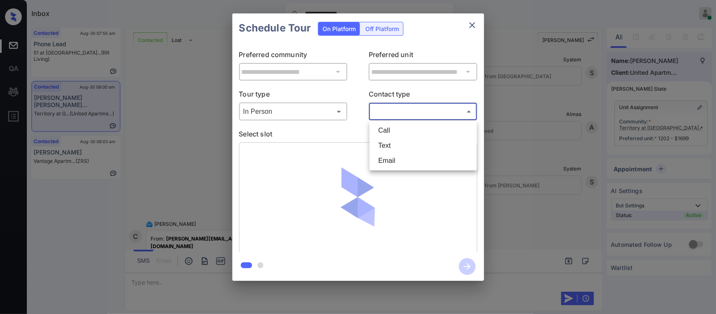
click at [401, 144] on li "Text" at bounding box center [423, 145] width 103 height 15
type input "****"
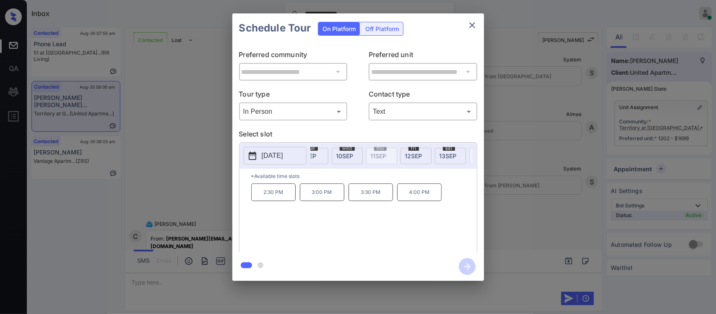
scroll to position [0, 223]
click at [355, 159] on div "sat 6 SEP" at bounding box center [344, 156] width 31 height 16
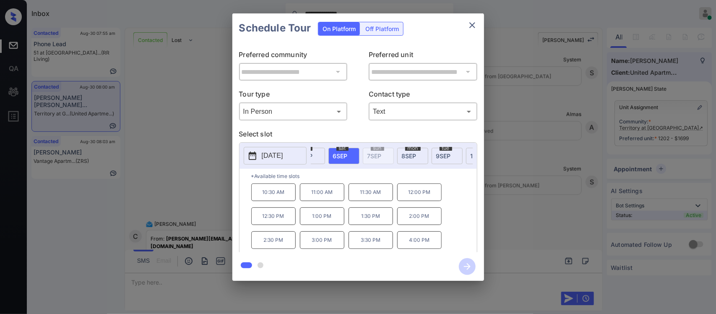
click at [259, 191] on p "10:30 AM" at bounding box center [273, 192] width 44 height 18
click at [465, 262] on icon "button" at bounding box center [467, 266] width 17 height 17
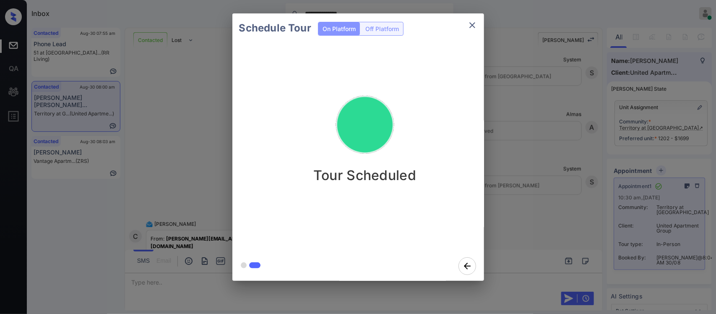
click at [527, 234] on div "Schedule Tour On Platform Off Platform Tour Scheduled" at bounding box center [358, 147] width 716 height 294
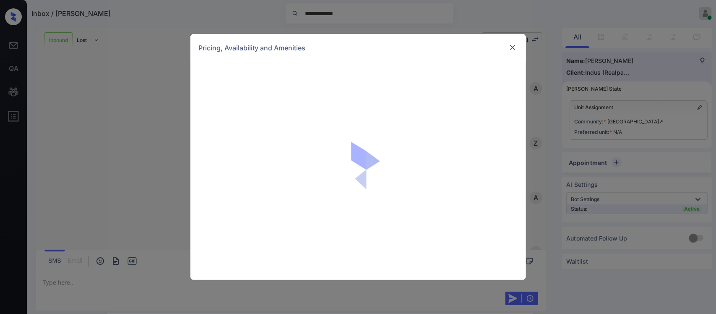
scroll to position [162, 0]
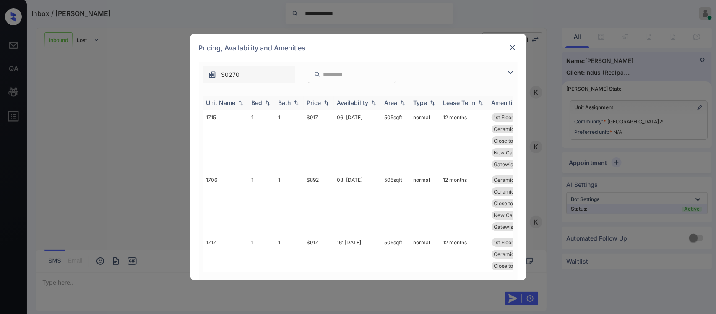
click at [323, 106] on div "Price" at bounding box center [319, 102] width 24 height 7
click at [323, 106] on img at bounding box center [326, 103] width 8 height 6
click at [508, 134] on div "*Click the pill to copy Ceramic Tile Bed 1" at bounding box center [514, 149] width 64 height 31
drag, startPoint x: 508, startPoint y: 133, endPoint x: 508, endPoint y: 125, distance: 8.4
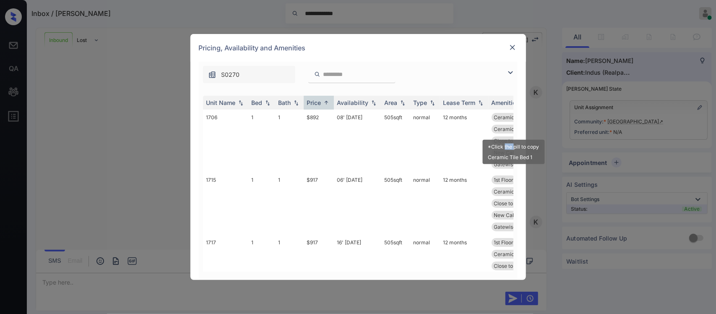
click at [508, 125] on body "**********" at bounding box center [358, 157] width 716 height 314
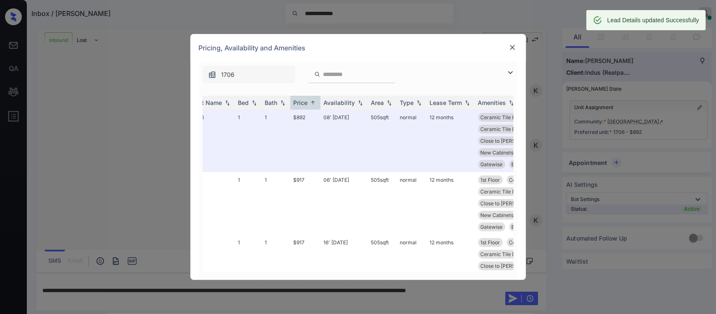
scroll to position [0, 0]
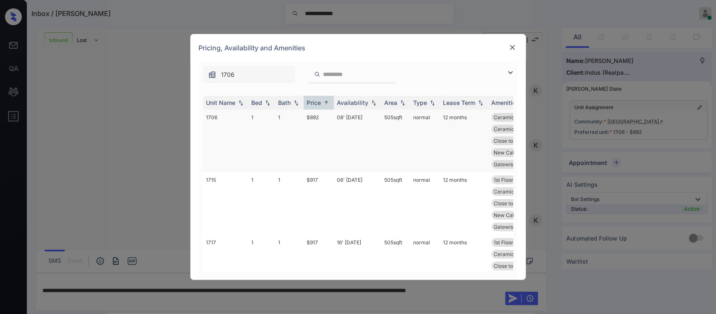
click at [330, 151] on td "$892" at bounding box center [319, 141] width 30 height 63
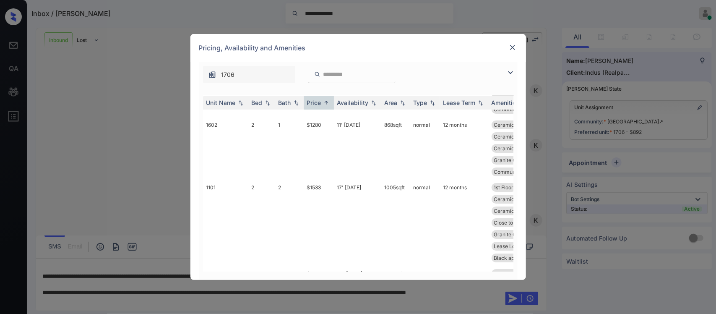
scroll to position [1272, 0]
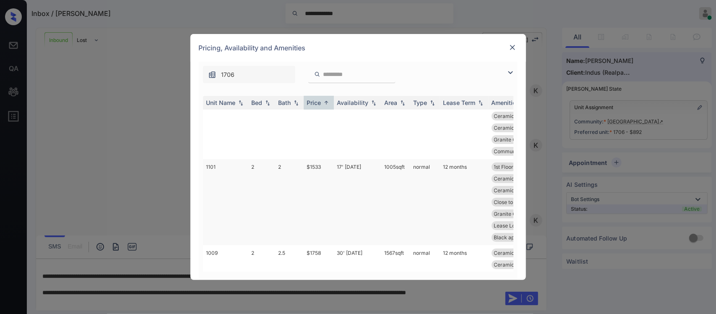
click at [373, 173] on td "17' Sep 25" at bounding box center [357, 202] width 47 height 86
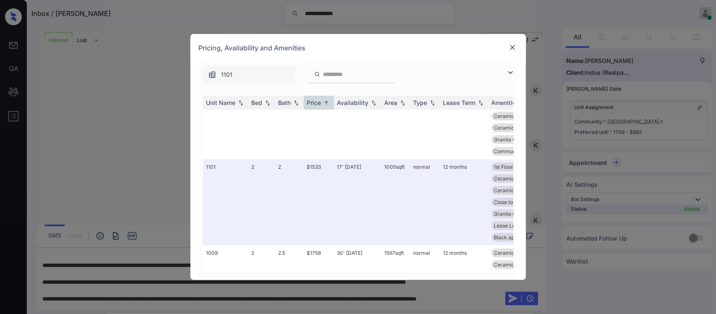
click at [511, 44] on img at bounding box center [513, 47] width 8 height 8
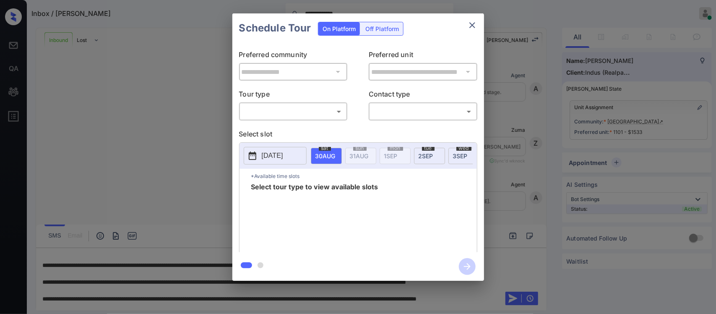
scroll to position [162, 0]
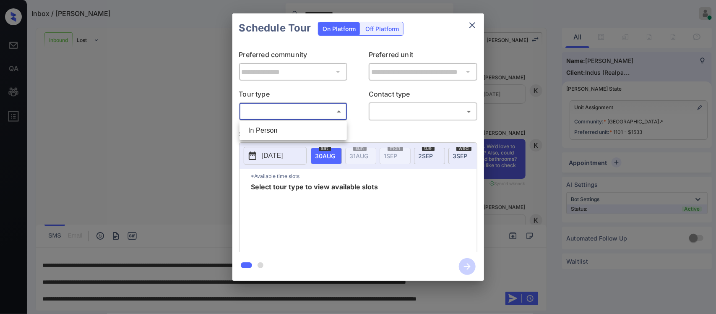
click at [324, 112] on body "**********" at bounding box center [358, 157] width 716 height 314
click at [317, 128] on li "In Person" at bounding box center [293, 130] width 103 height 15
type input "********"
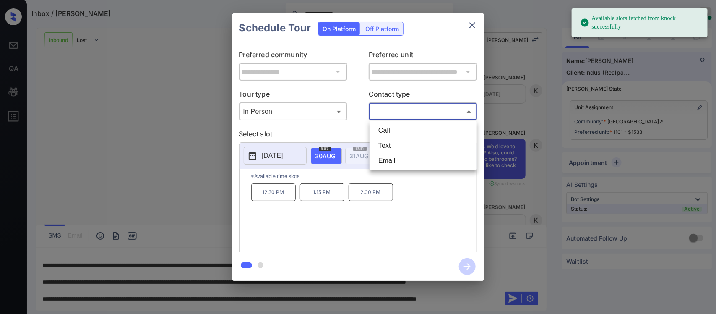
click at [393, 112] on body "**********" at bounding box center [358, 157] width 716 height 314
click at [391, 143] on li "Text" at bounding box center [423, 145] width 103 height 15
type input "****"
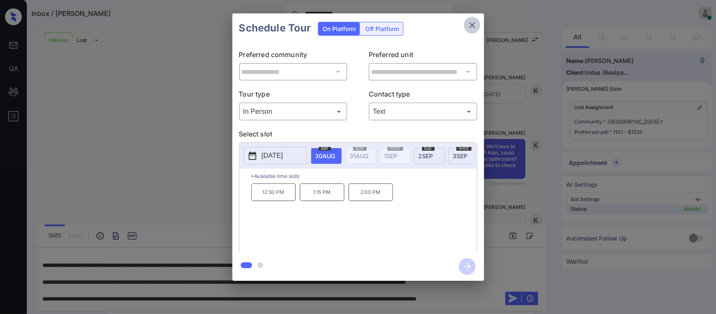
click at [473, 26] on icon "close" at bounding box center [473, 25] width 6 height 6
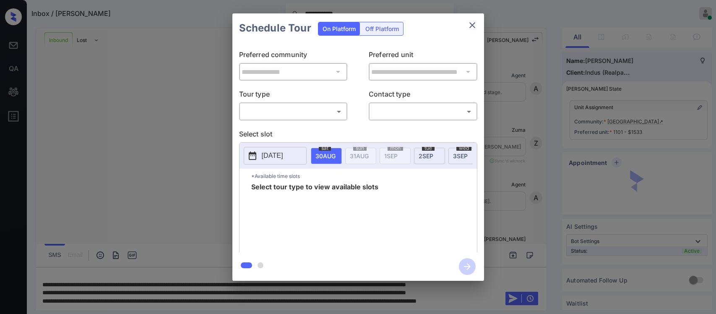
click at [308, 112] on body "**********" at bounding box center [358, 157] width 716 height 314
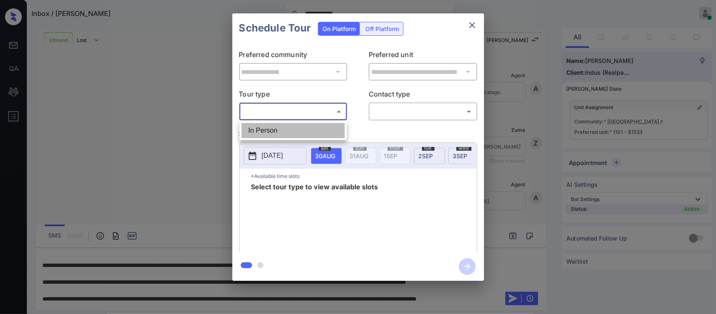
scroll to position [162, 0]
click at [298, 136] on li "In Person" at bounding box center [293, 130] width 103 height 15
type input "********"
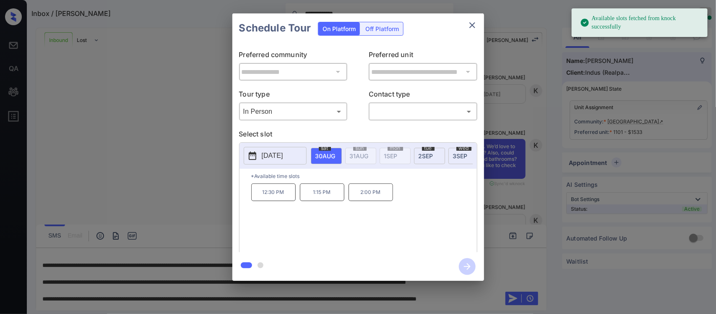
click at [418, 169] on div "2025-08-30 sat 30 AUG sun 31 AUG mon 1 SEP tue 2 SEP wed 3 SEP thu 4 SEP fri 5 …" at bounding box center [359, 156] width 238 height 26
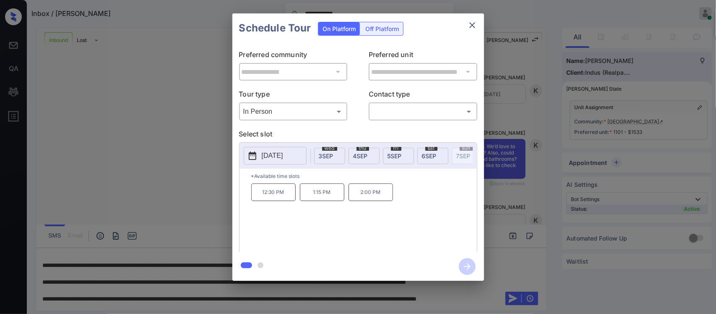
click at [201, 154] on span "6 SEP" at bounding box center [191, 155] width 20 height 7
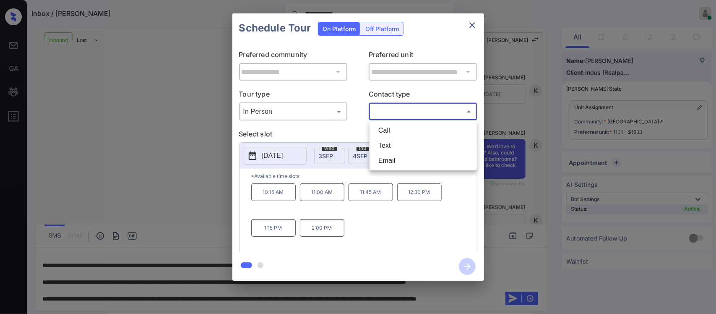
click at [423, 110] on body "**********" at bounding box center [358, 157] width 716 height 314
click at [417, 128] on li "Call" at bounding box center [423, 130] width 103 height 15
type input "****"
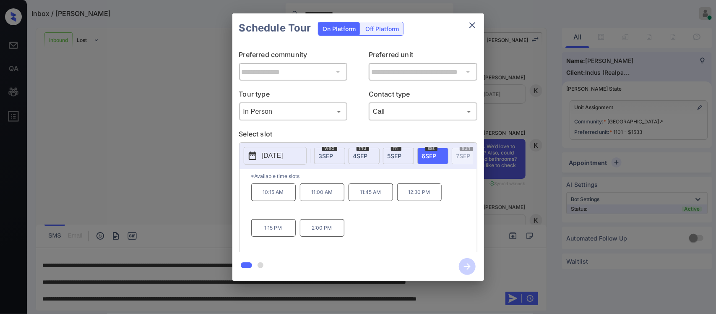
click at [275, 201] on p "10:15 AM" at bounding box center [273, 192] width 44 height 18
click at [478, 266] on button "button" at bounding box center [467, 267] width 27 height 22
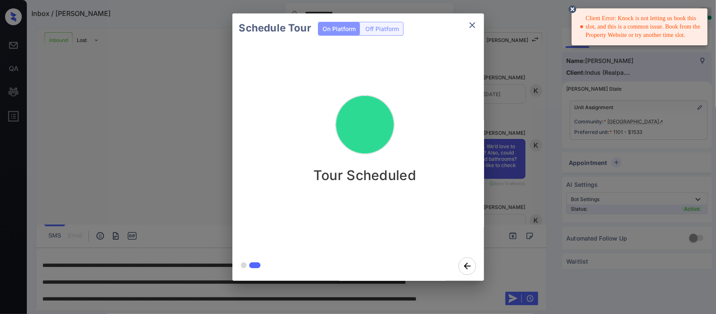
click at [573, 13] on icon at bounding box center [573, 9] width 8 height 8
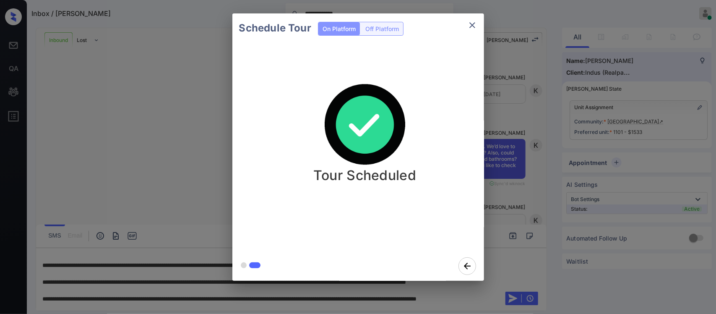
click at [553, 149] on div "Schedule Tour On Platform Off Platform Tour Scheduled" at bounding box center [358, 147] width 716 height 294
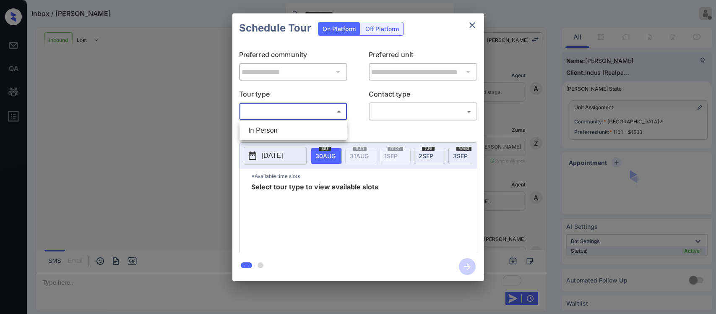
click at [296, 110] on body "**********" at bounding box center [358, 157] width 716 height 314
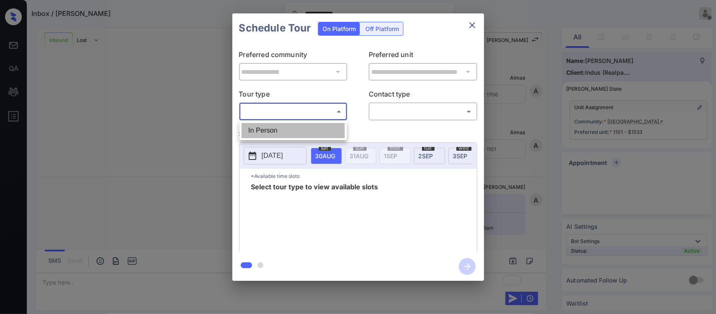
click at [293, 135] on li "In Person" at bounding box center [293, 130] width 103 height 15
type input "********"
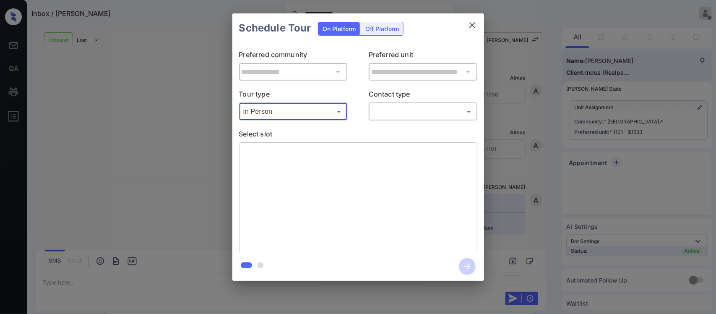
click at [418, 106] on body "**********" at bounding box center [358, 157] width 716 height 314
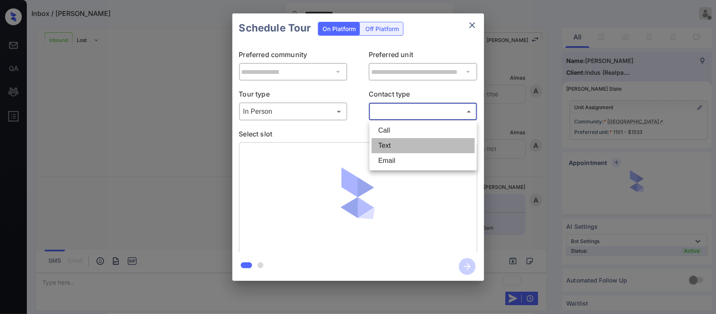
click at [401, 144] on li "Text" at bounding box center [423, 145] width 103 height 15
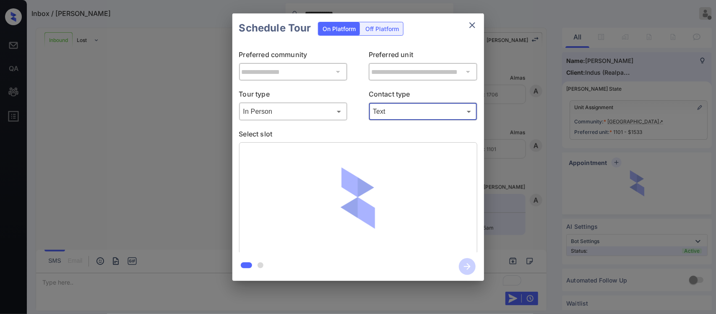
type input "****"
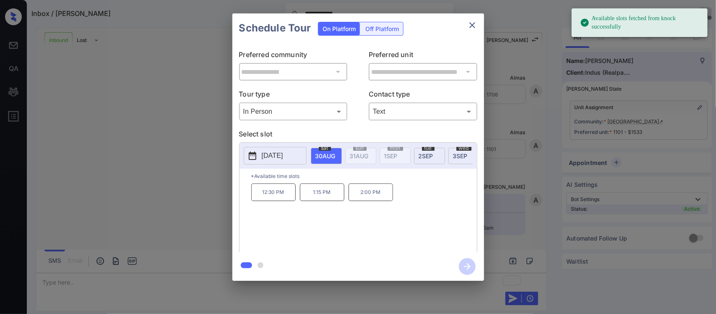
scroll to position [0, 134]
click at [434, 162] on div "[DATE]" at bounding box center [433, 156] width 31 height 16
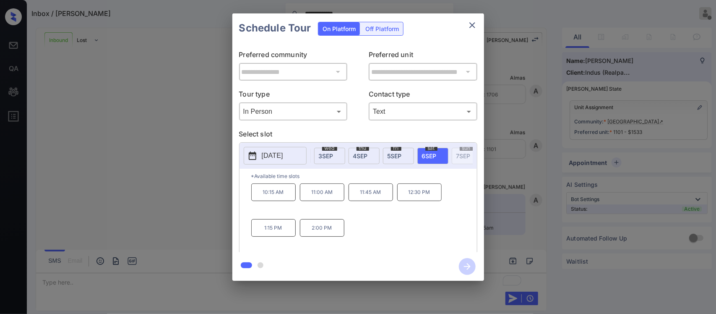
click at [266, 201] on p "10:15 AM" at bounding box center [273, 192] width 44 height 18
click at [470, 271] on icon "button" at bounding box center [467, 266] width 17 height 17
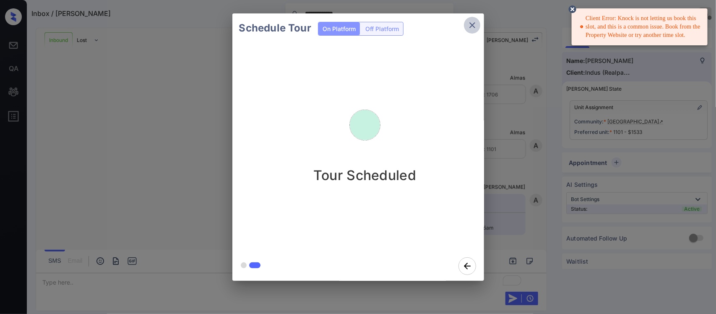
click at [475, 29] on icon "close" at bounding box center [473, 25] width 10 height 10
